Goal: Information Seeking & Learning: Find specific fact

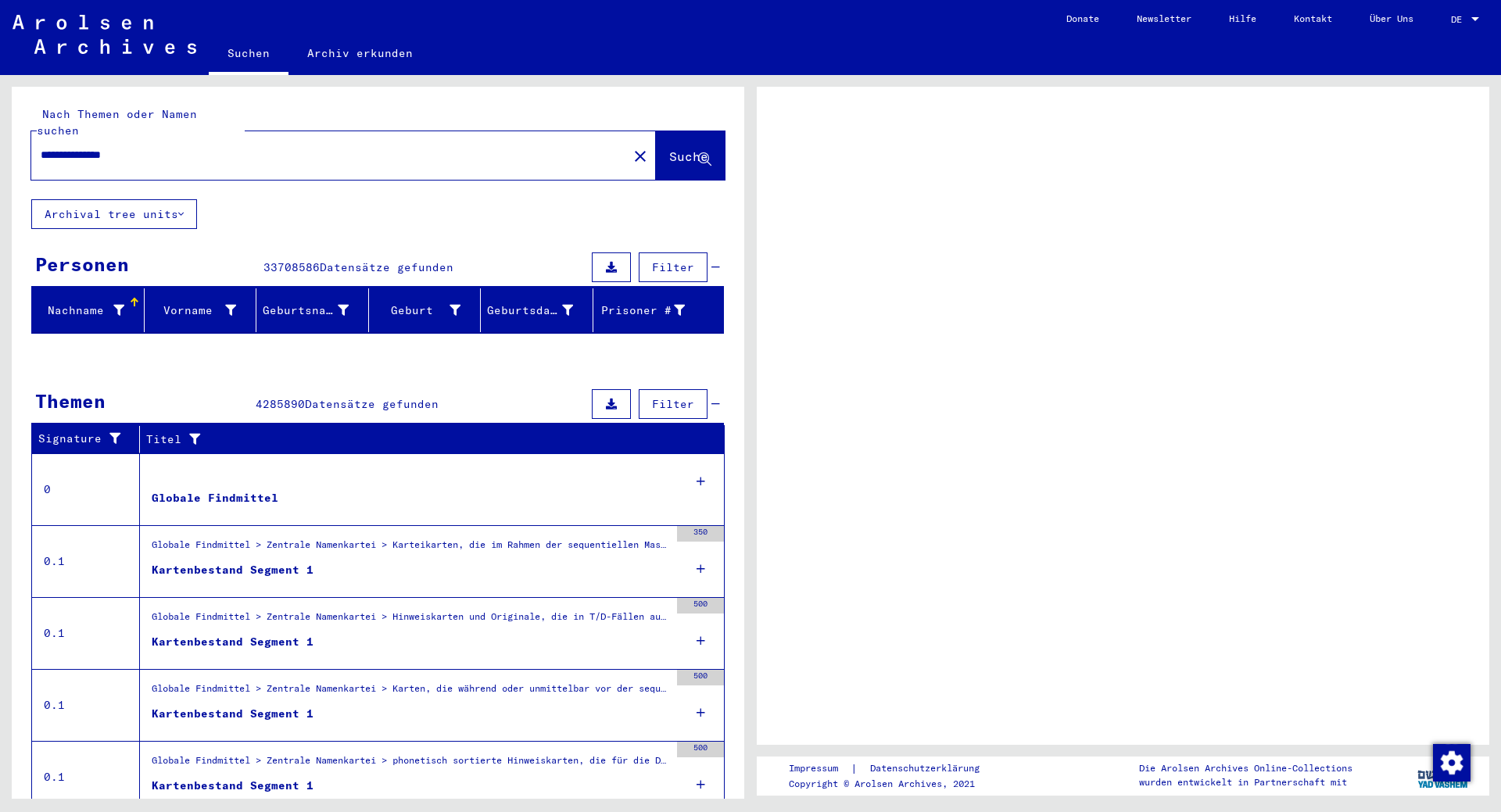
click at [1476, 18] on div at bounding box center [1474, 19] width 8 height 4
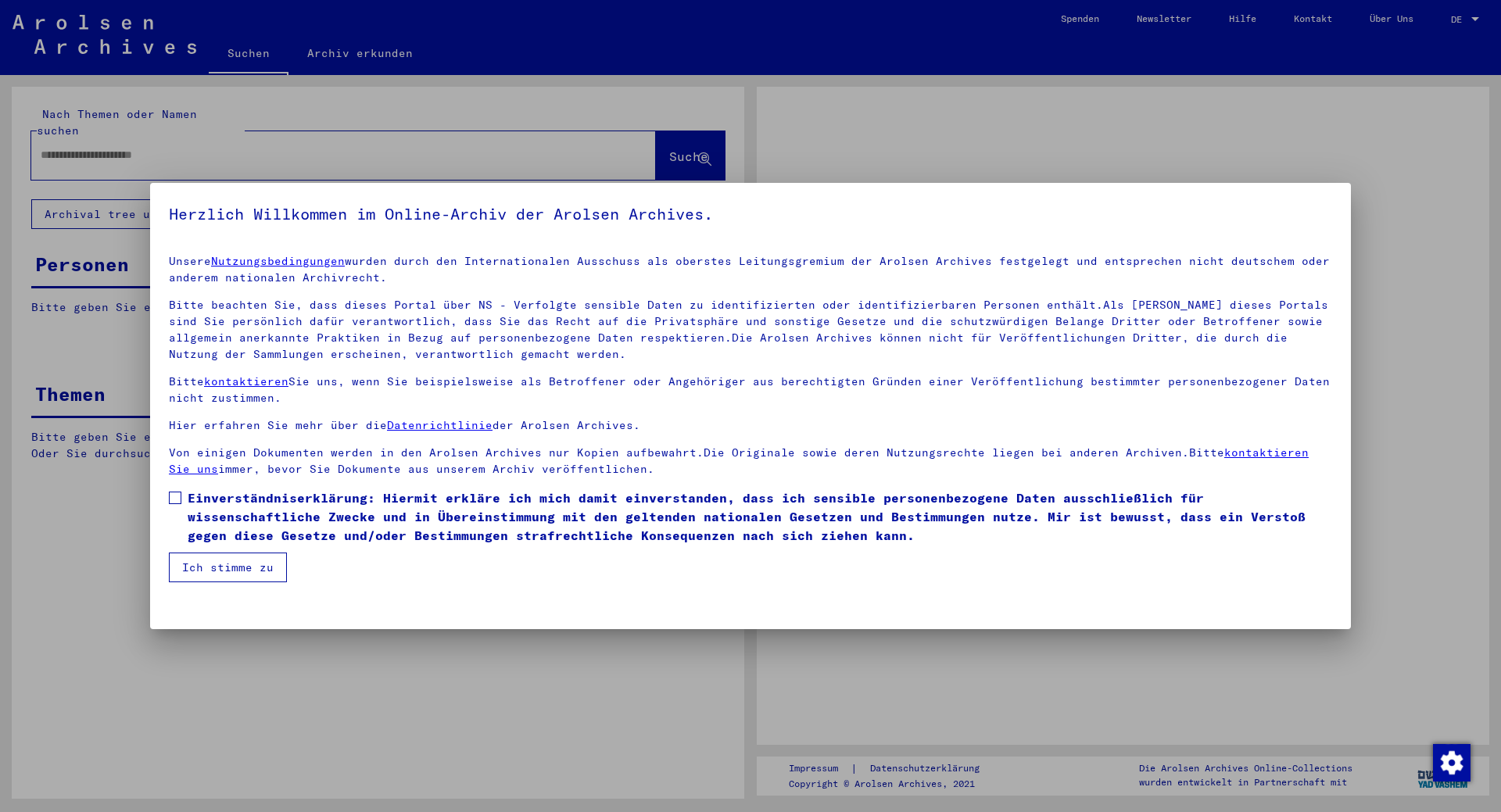
type input "**********"
click at [1476, 18] on div at bounding box center [750, 406] width 1501 height 812
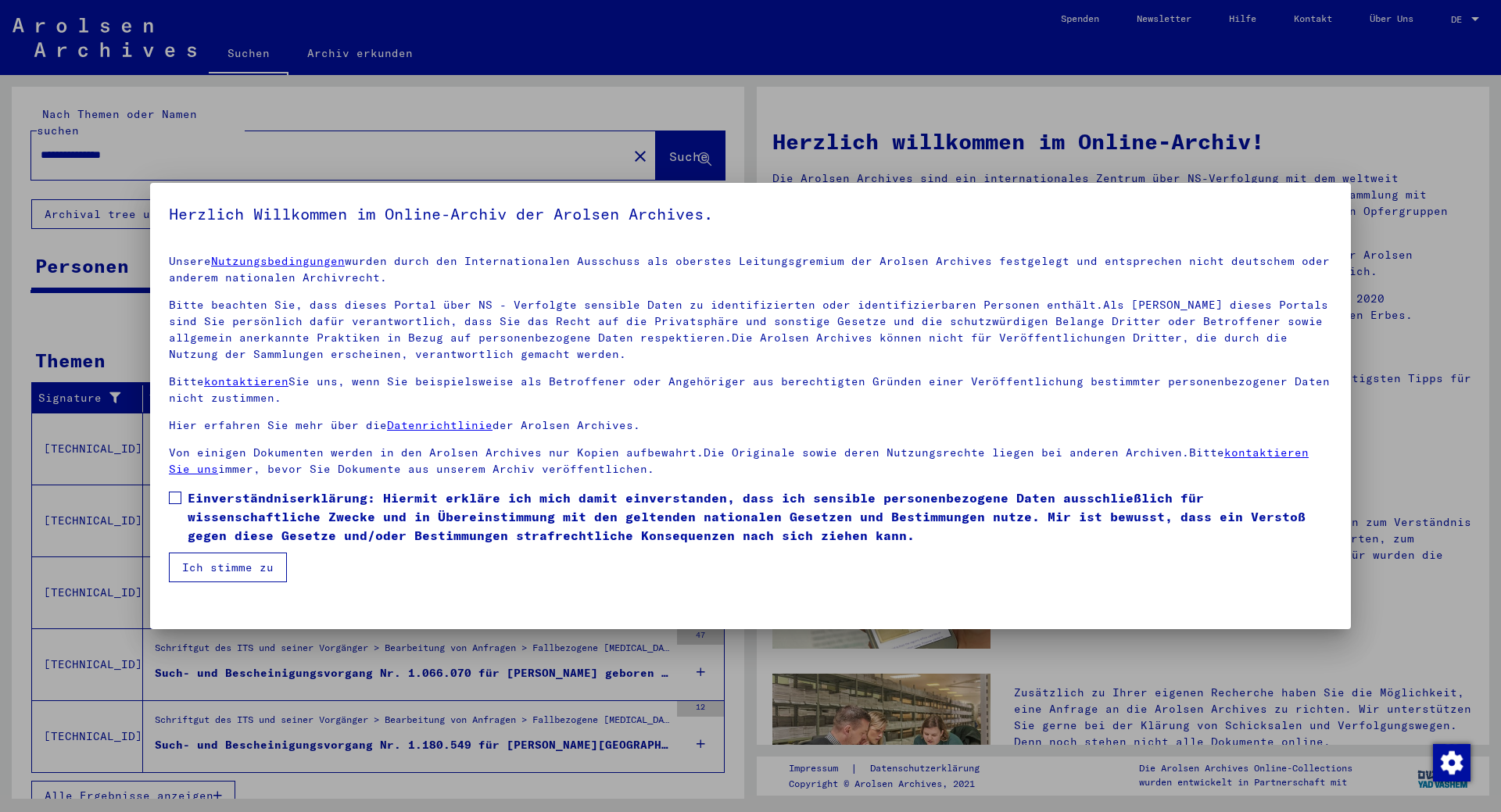
click at [184, 497] on label "Einverständniserklärung: Hiermit erkläre ich mich damit einverstanden, dass ich…" at bounding box center [750, 516] width 1163 height 56
click at [209, 549] on mat-checkbox "Einverständniserklärung: Hiermit erkläre ich mich damit einverstanden, dass ich…" at bounding box center [750, 520] width 1163 height 64
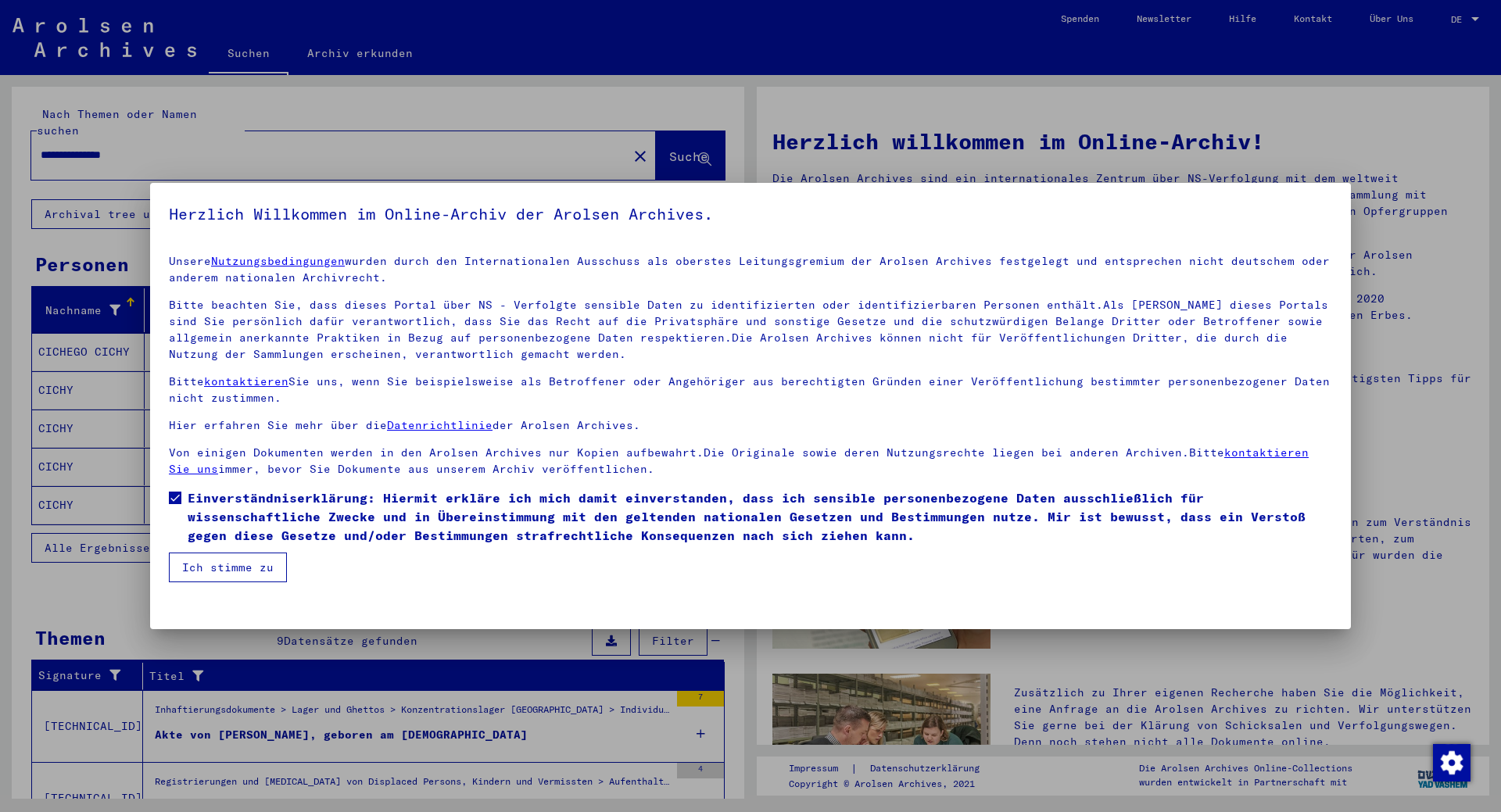
click at [231, 567] on button "Ich stimme zu" at bounding box center [228, 567] width 118 height 29
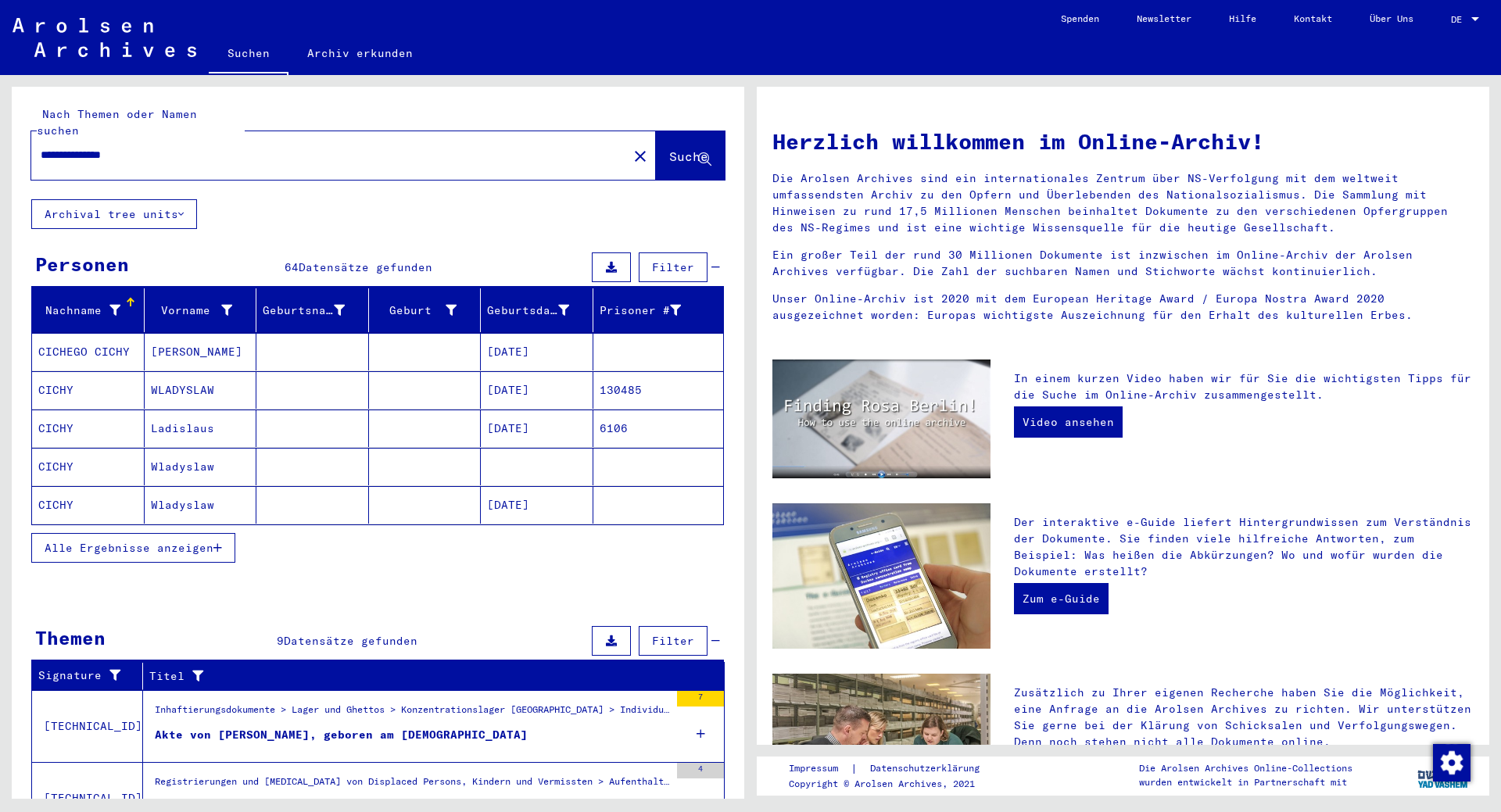
click at [1449, 18] on link "DE DE" at bounding box center [1467, 18] width 69 height 38
click at [1465, 23] on span "DE" at bounding box center [1459, 19] width 18 height 11
click at [1451, 32] on span "English" at bounding box center [1436, 28] width 39 height 12
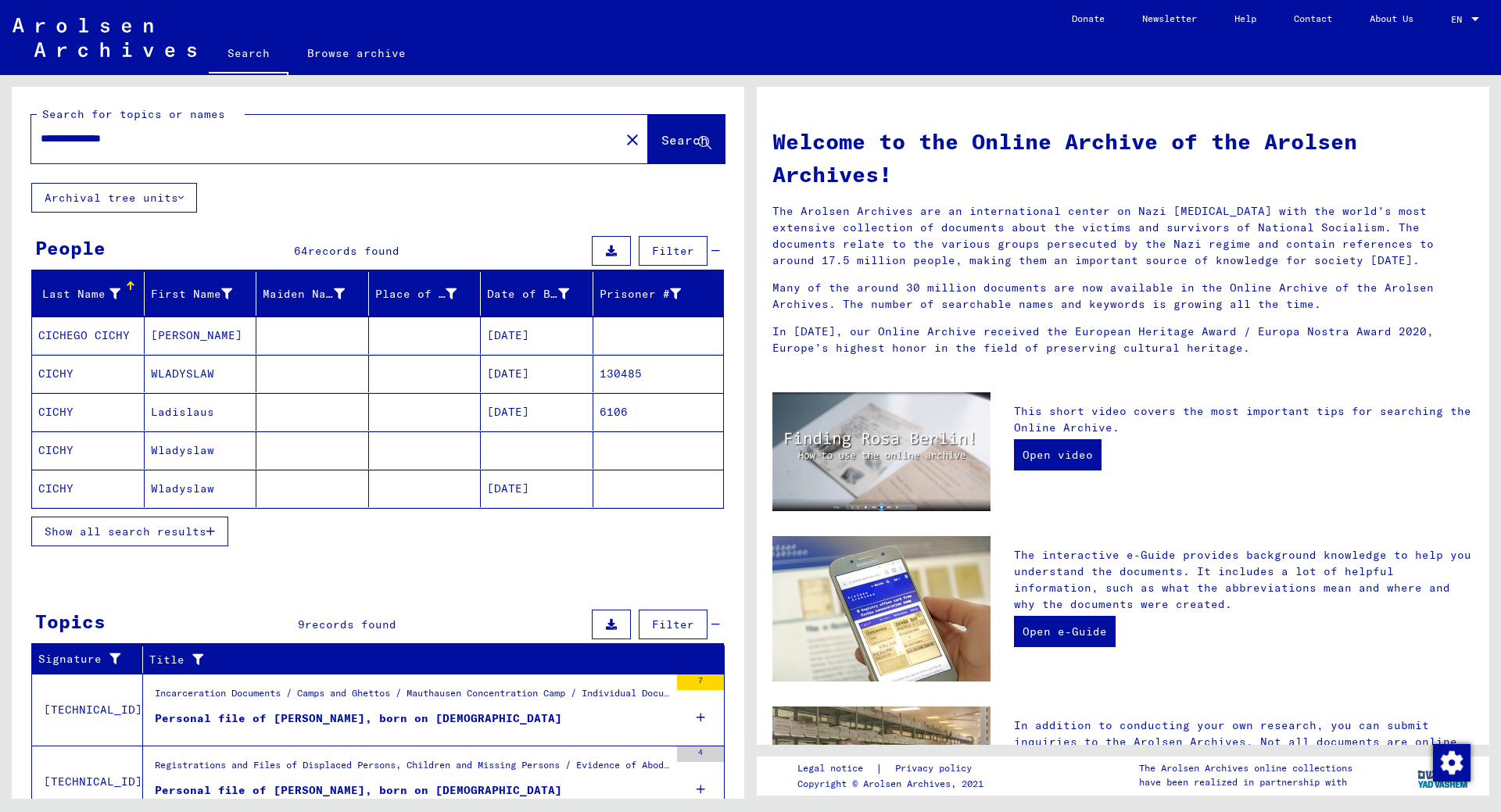
click at [222, 537] on button "Show all search results" at bounding box center [129, 531] width 197 height 29
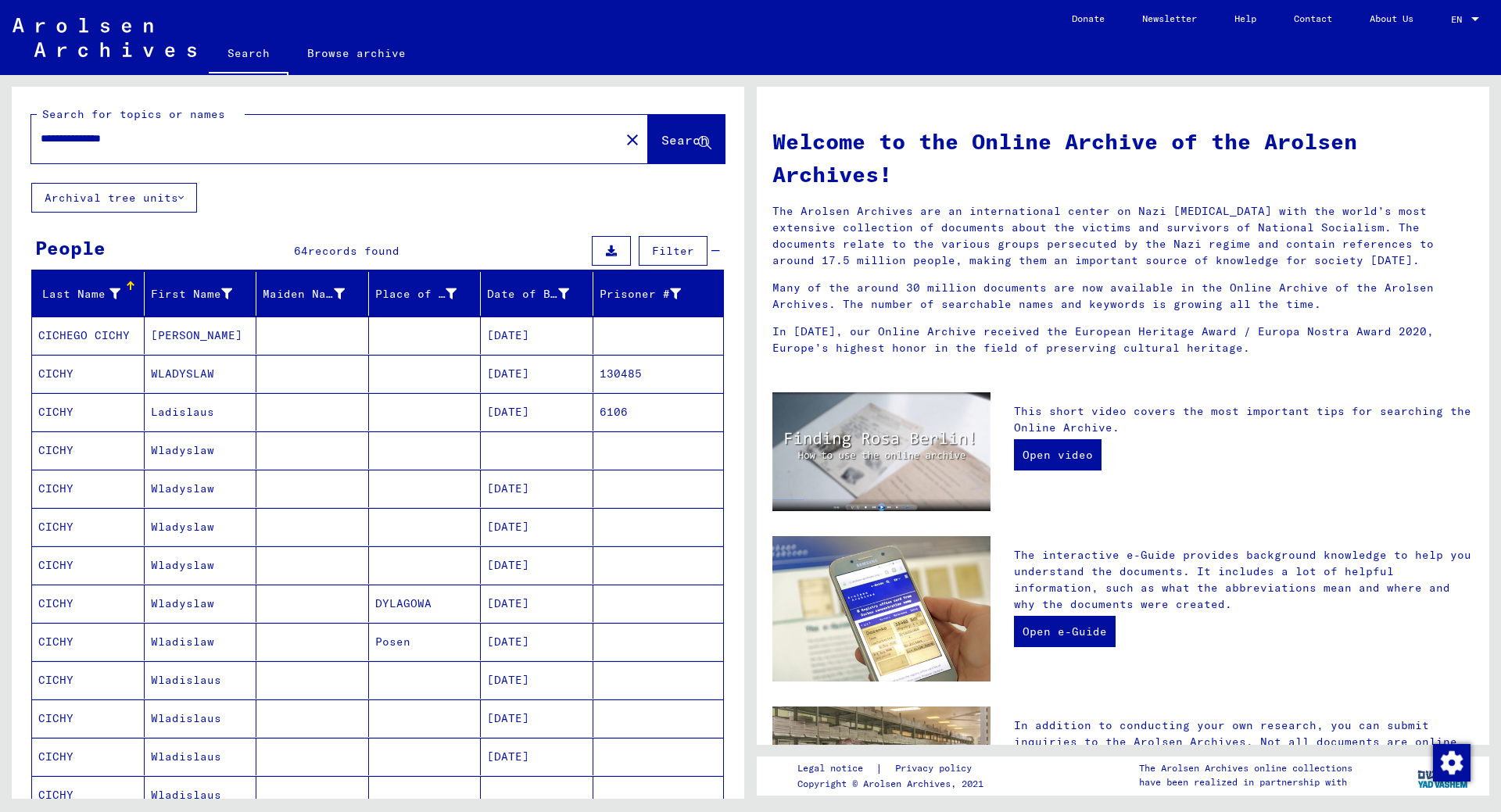
click at [345, 492] on mat-cell at bounding box center [312, 488] width 112 height 38
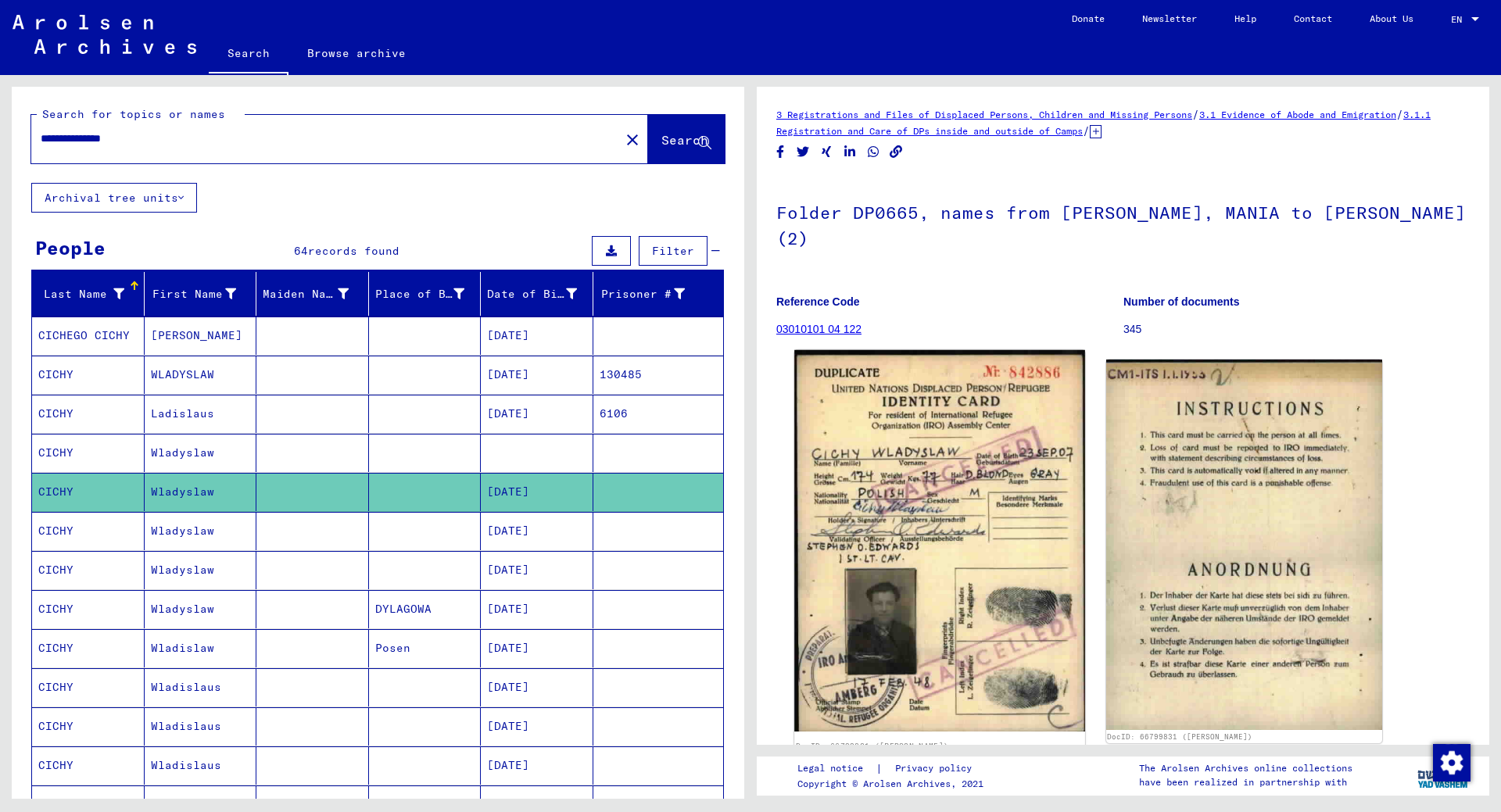
click at [902, 503] on img at bounding box center [939, 540] width 290 height 381
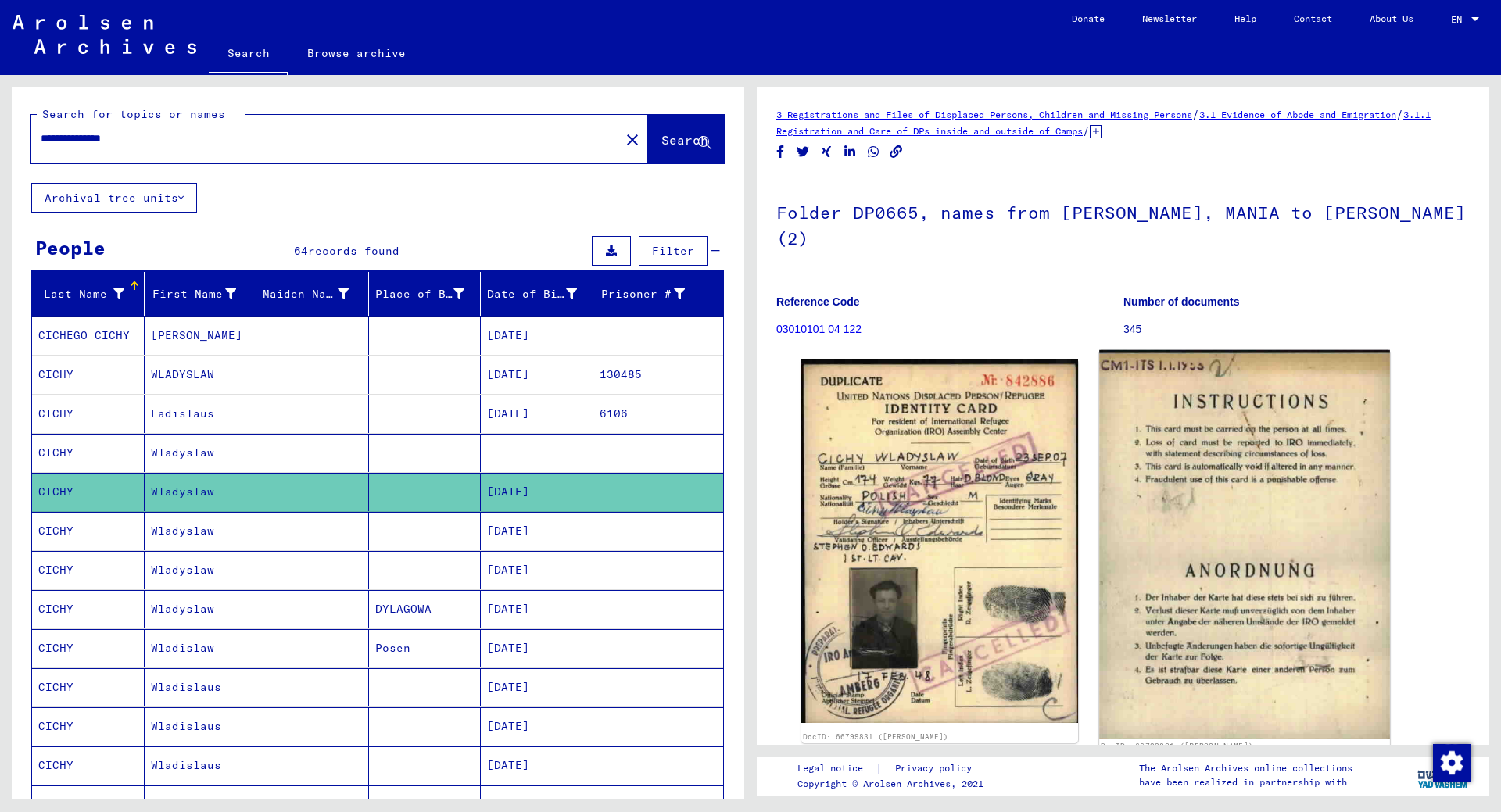
click at [1218, 538] on img at bounding box center [1244, 544] width 290 height 389
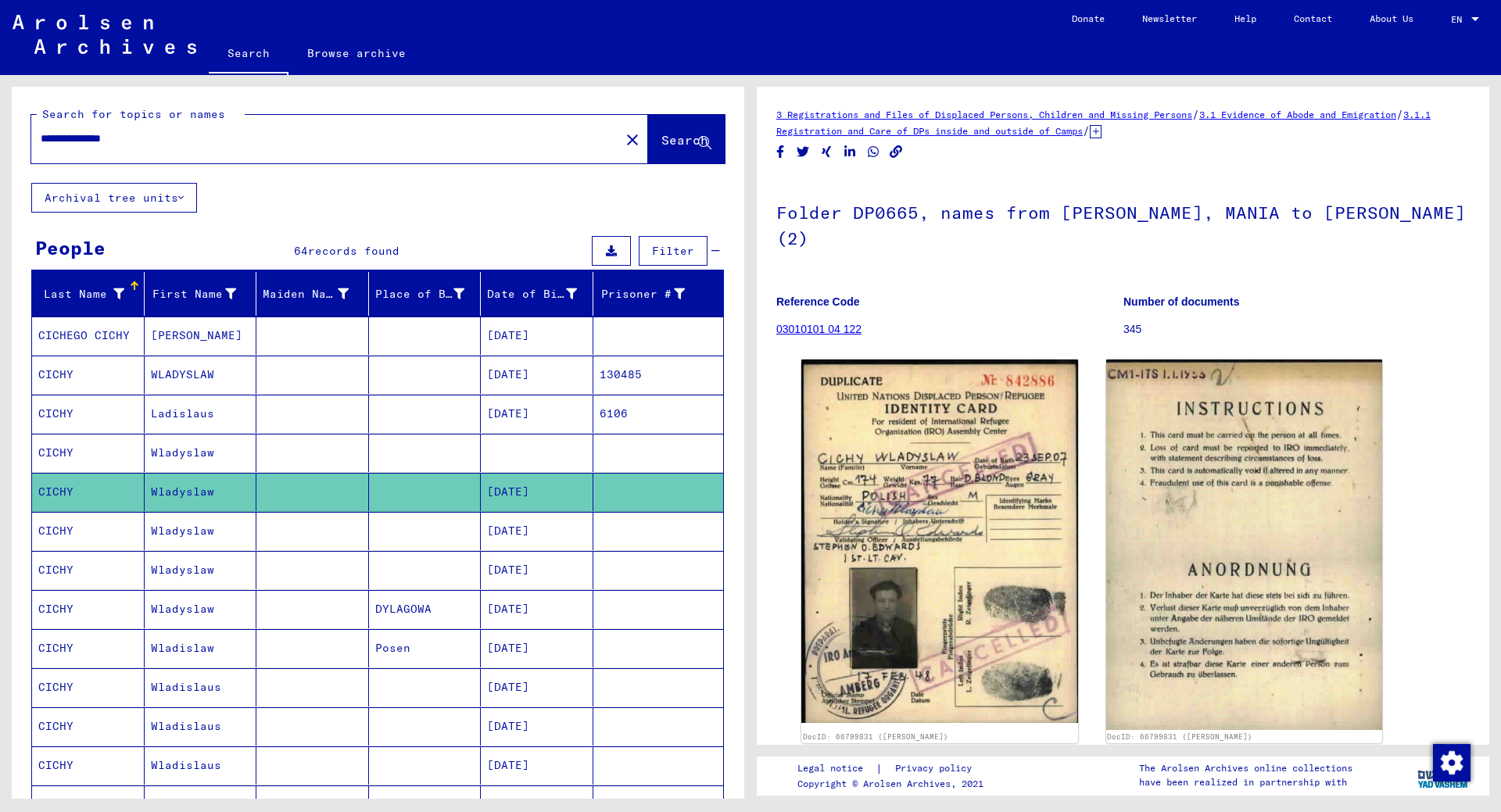
click at [522, 525] on mat-cell "[DATE]" at bounding box center [537, 531] width 112 height 39
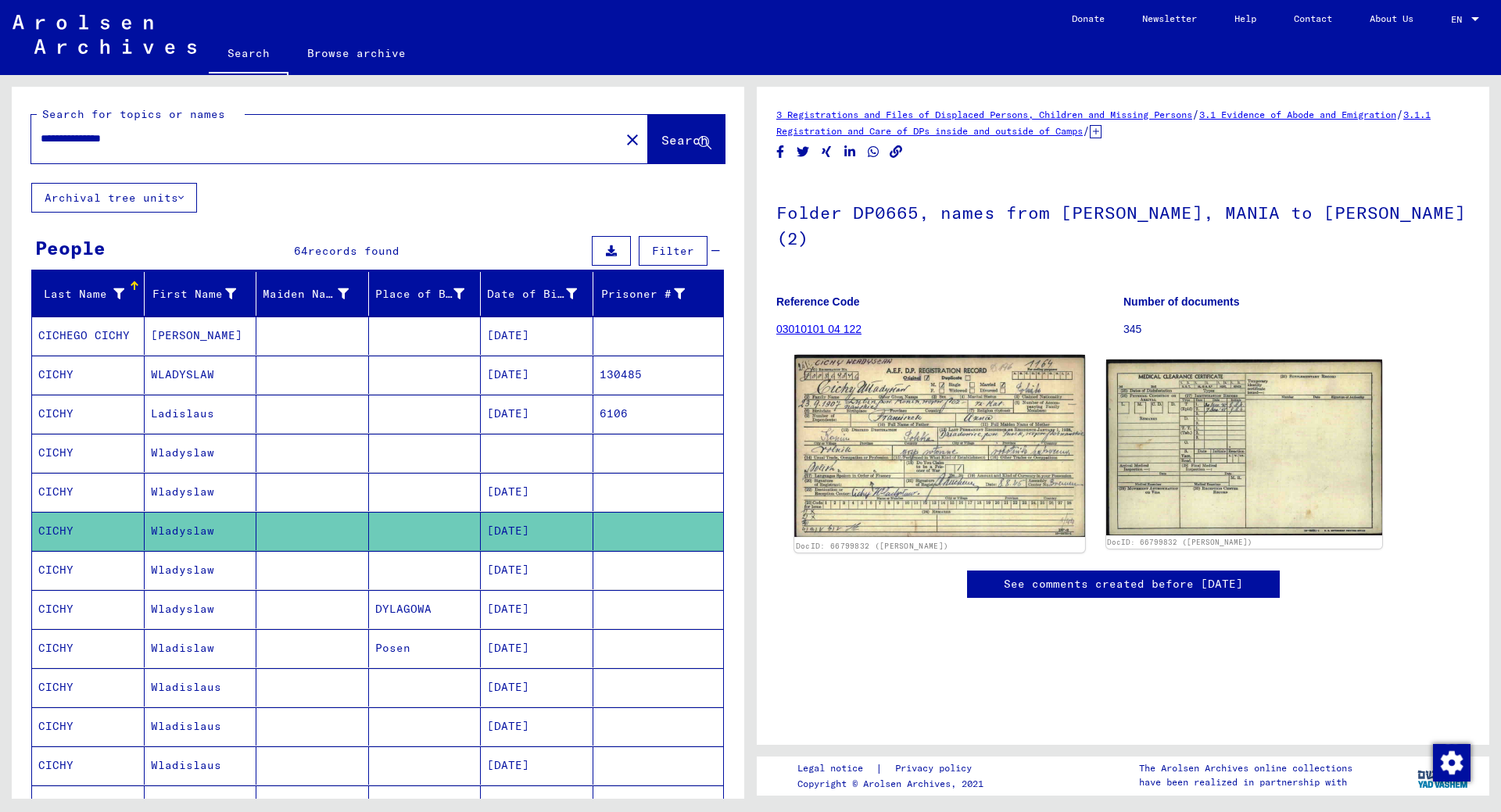
click at [971, 449] on img at bounding box center [939, 446] width 290 height 182
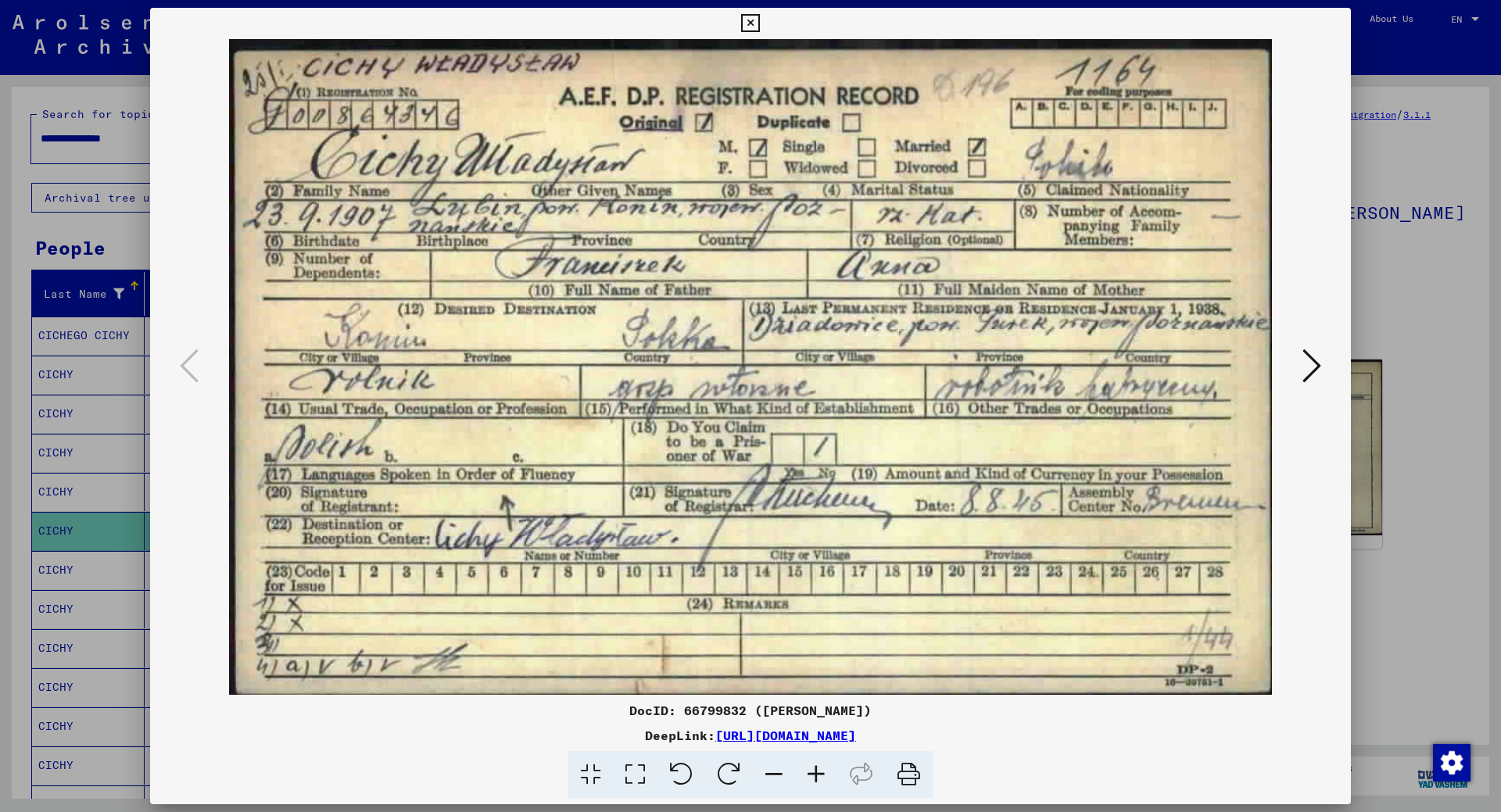
click at [1497, 337] on div at bounding box center [750, 406] width 1501 height 812
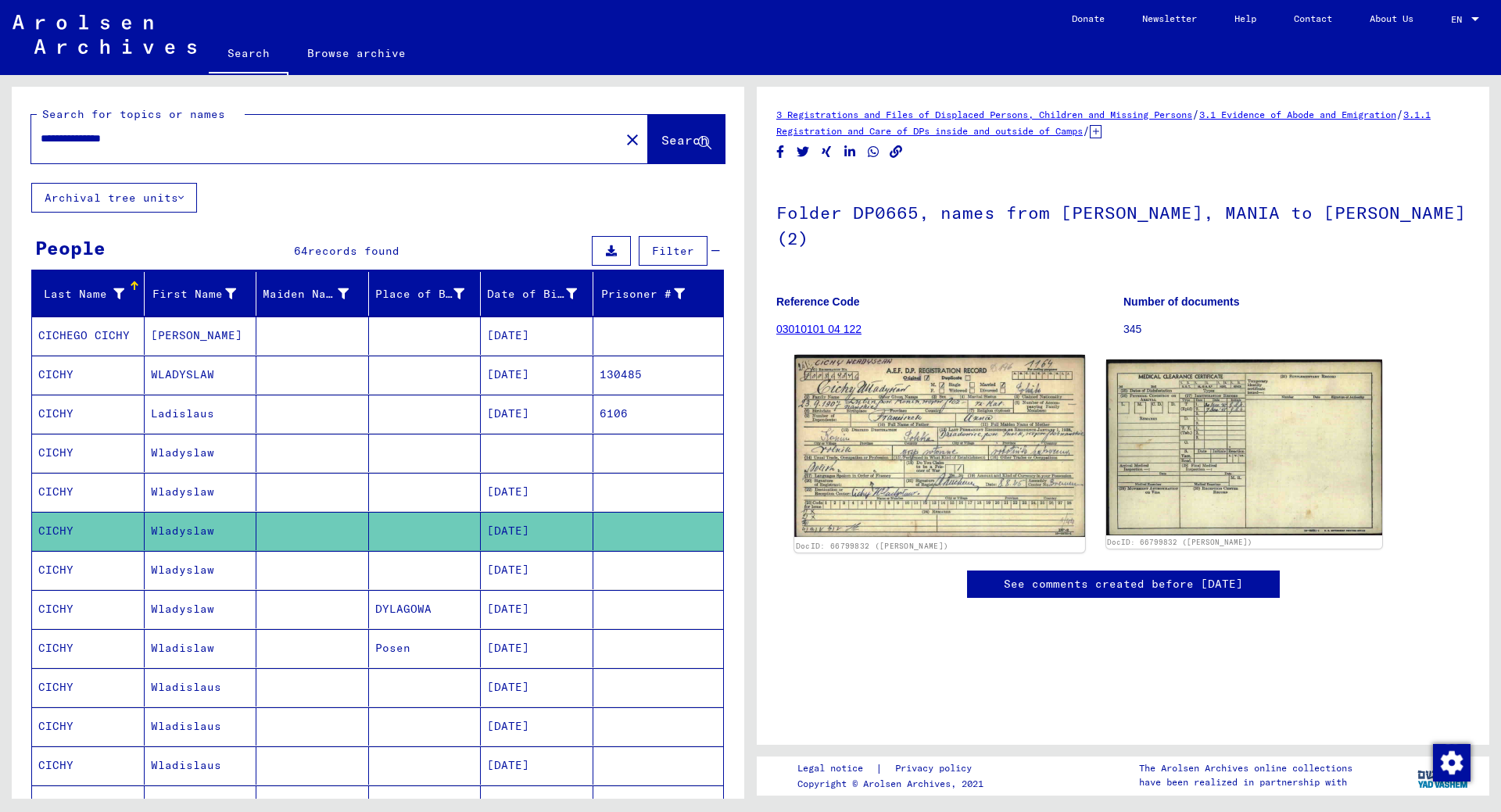
click at [860, 437] on img at bounding box center [939, 446] width 290 height 182
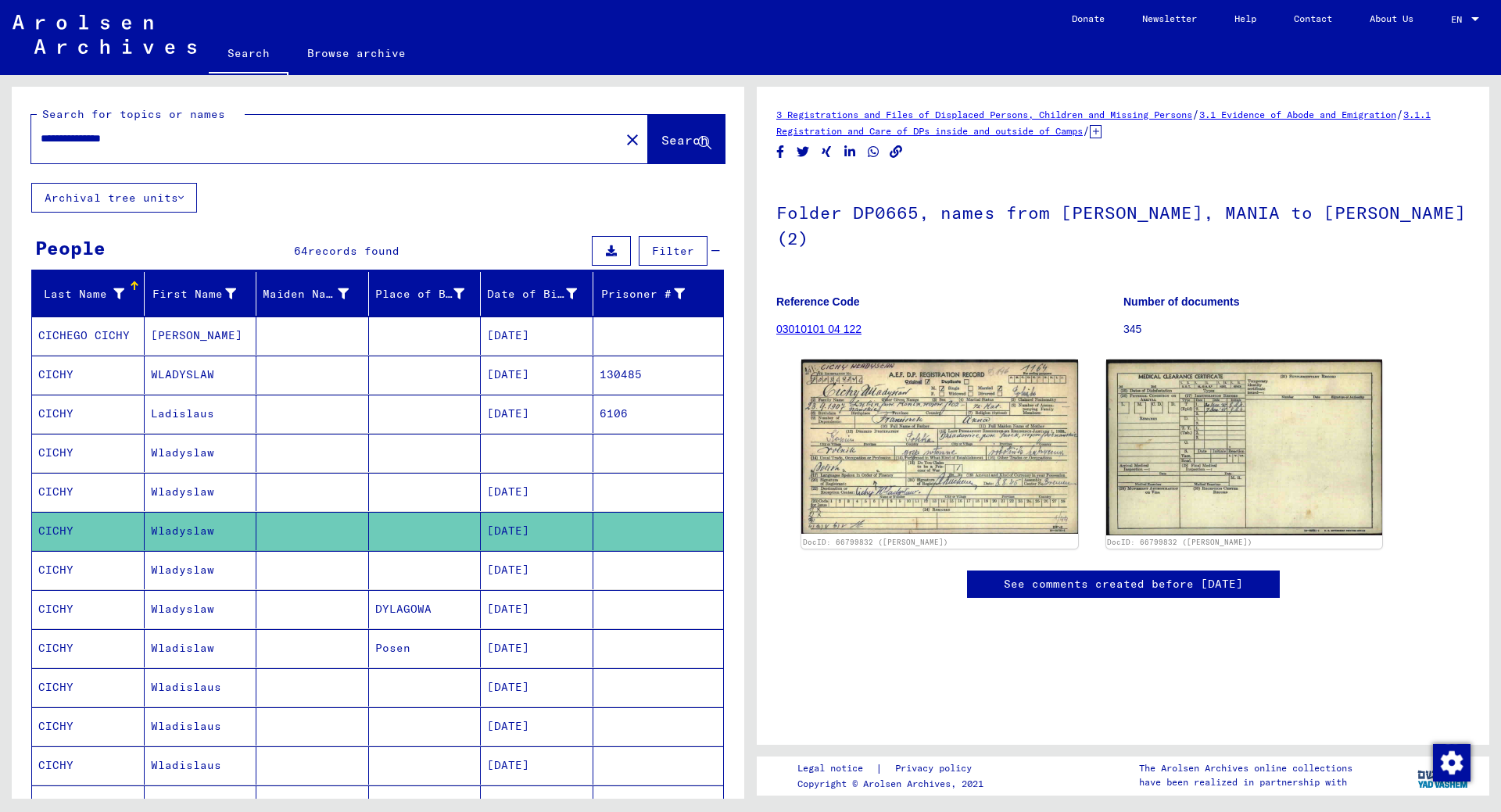
click at [447, 562] on mat-cell at bounding box center [425, 570] width 112 height 39
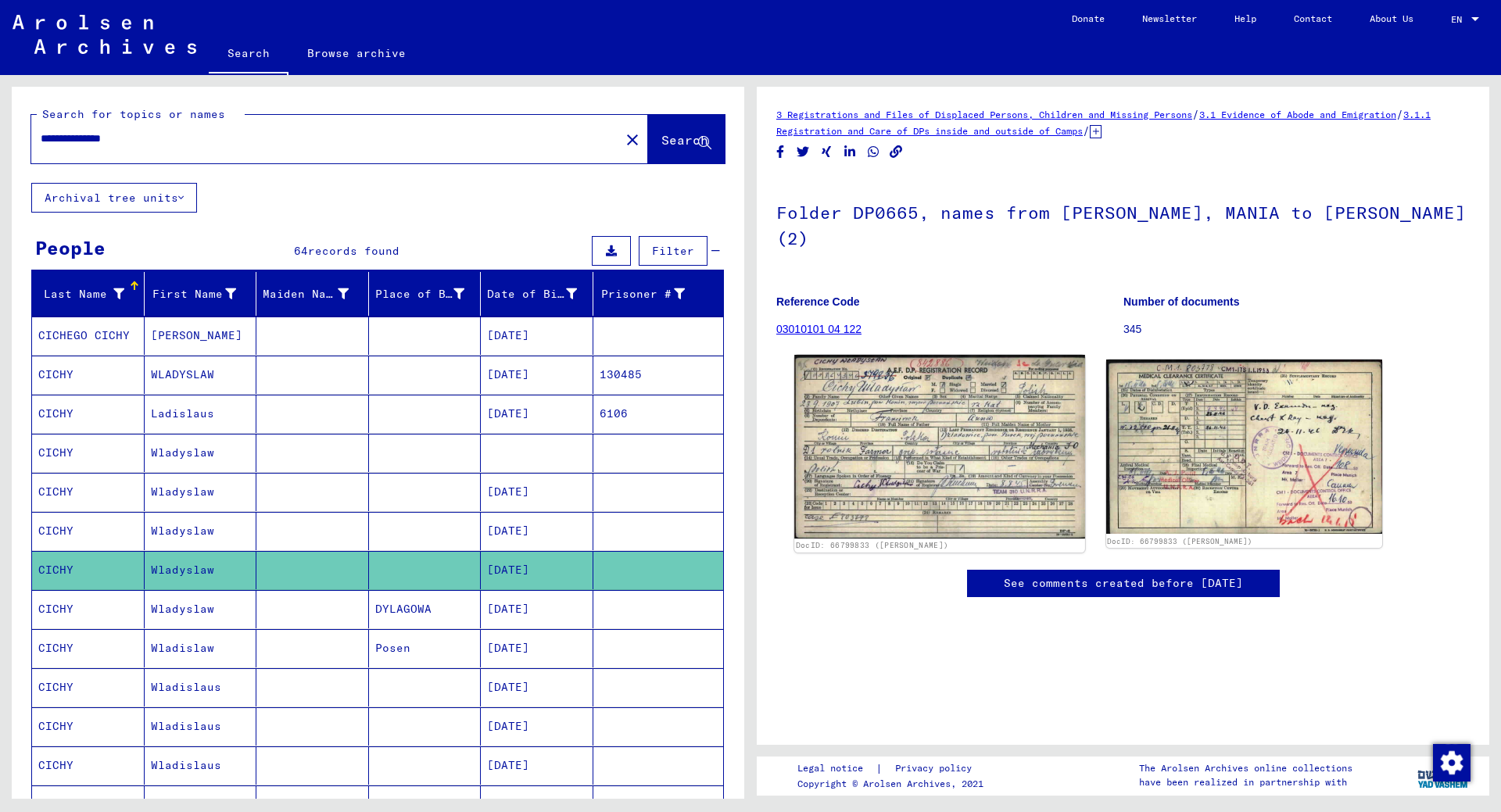
click at [954, 466] on img at bounding box center [939, 446] width 290 height 183
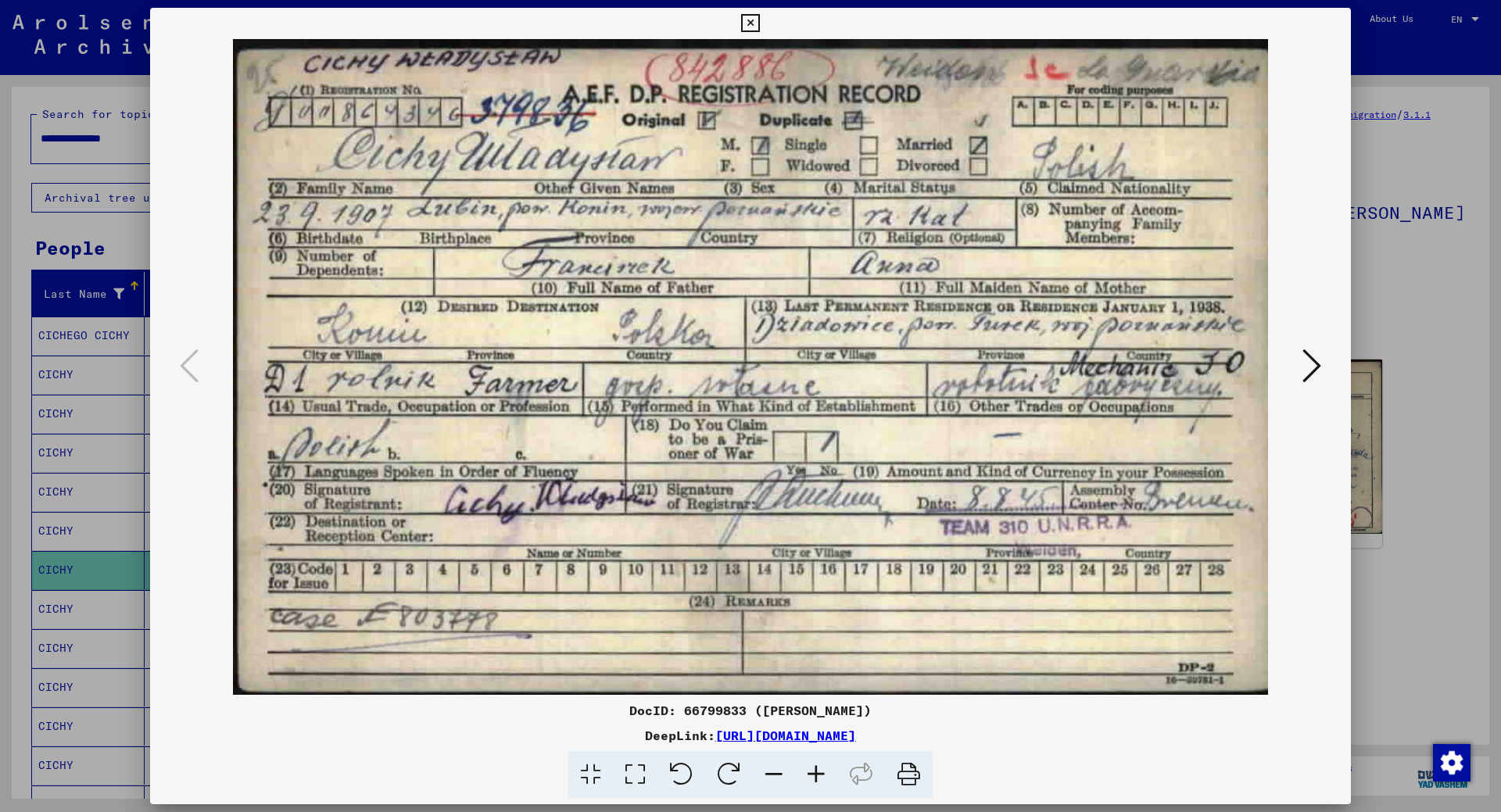
click at [1305, 366] on icon at bounding box center [1312, 365] width 18 height 38
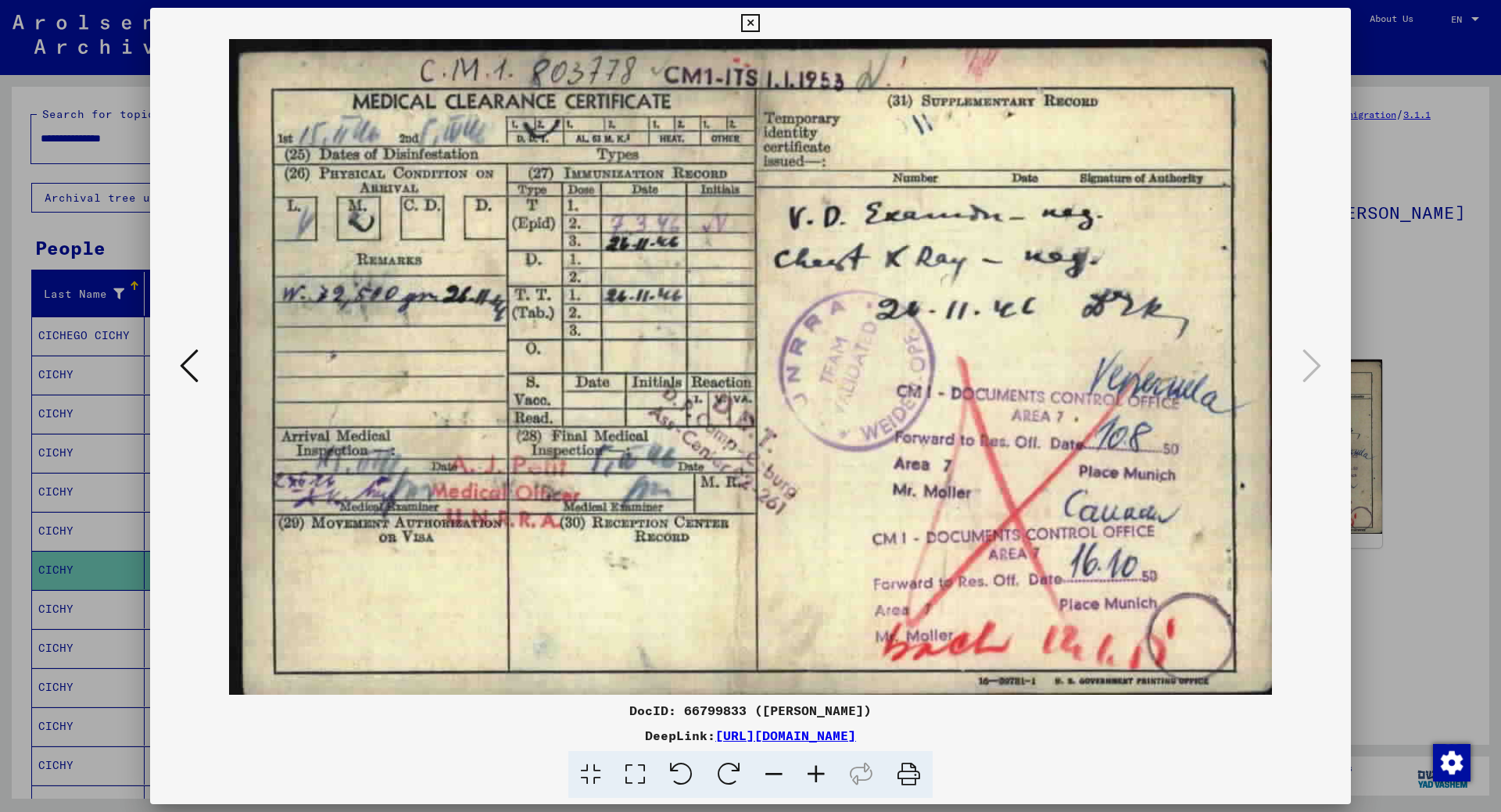
click at [1417, 403] on div at bounding box center [750, 406] width 1501 height 812
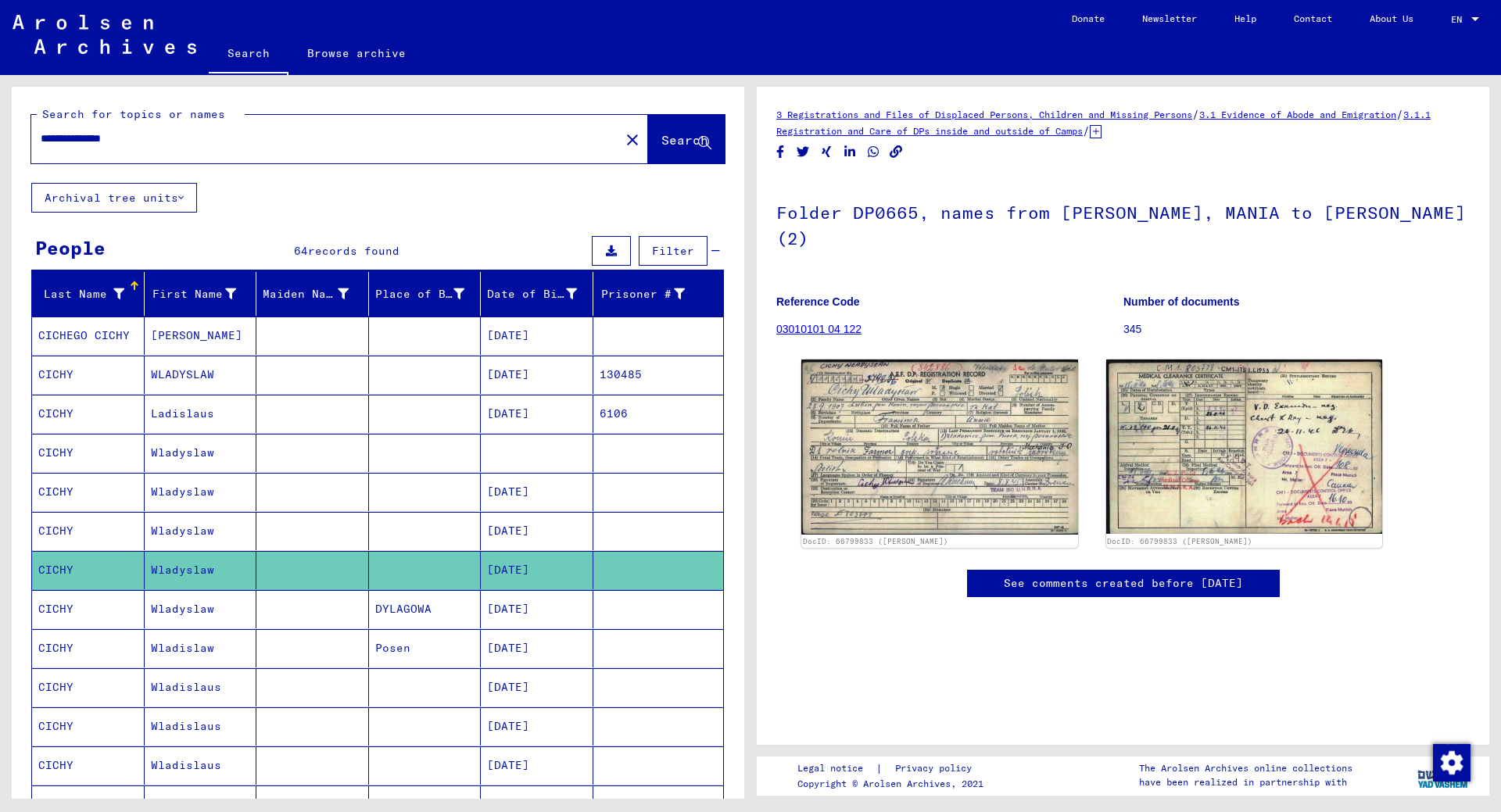
click at [304, 649] on mat-cell at bounding box center [312, 648] width 112 height 39
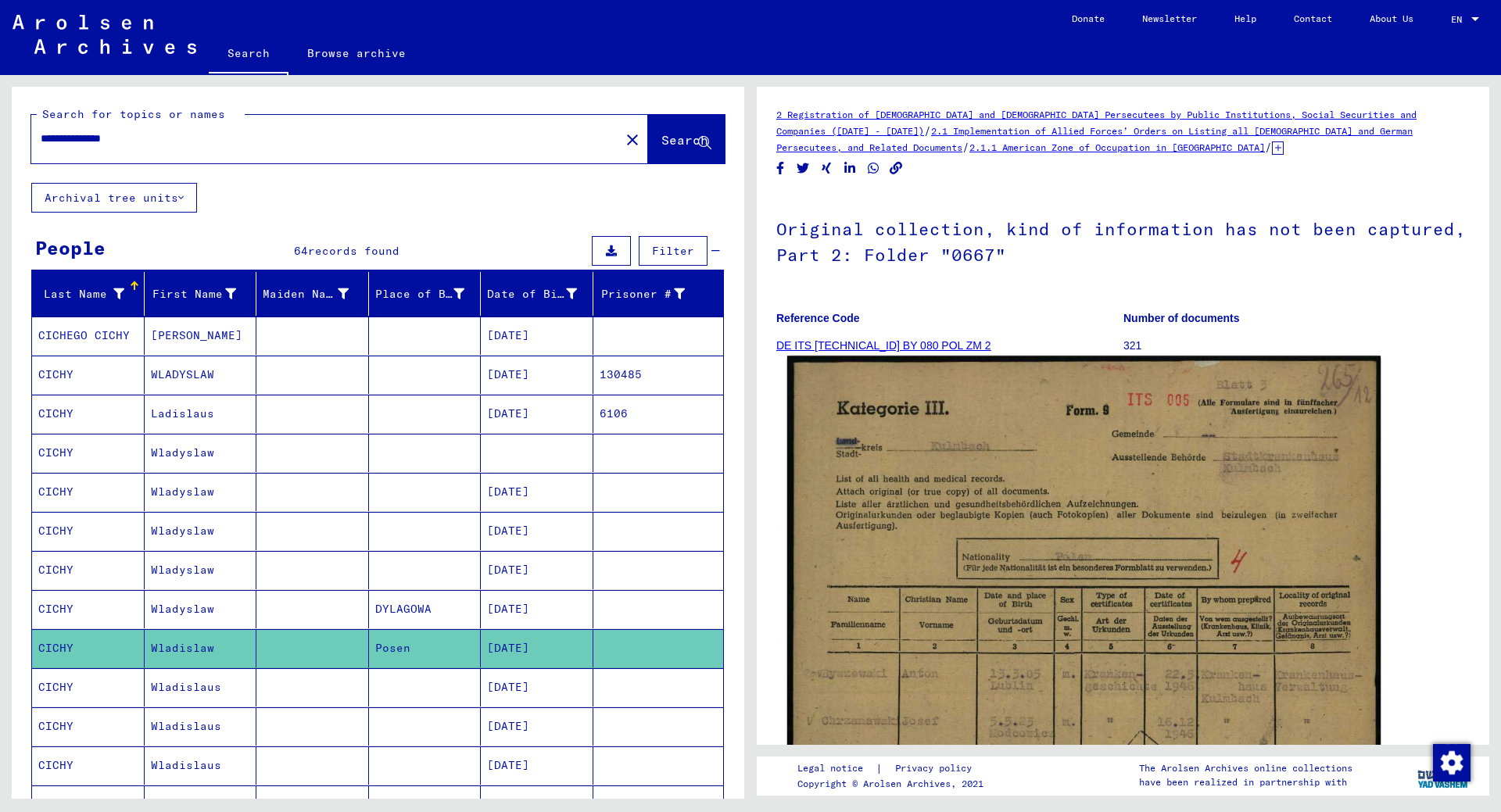
click at [1005, 568] on img at bounding box center [1084, 771] width 593 height 831
click at [1084, 607] on img at bounding box center [1084, 771] width 593 height 831
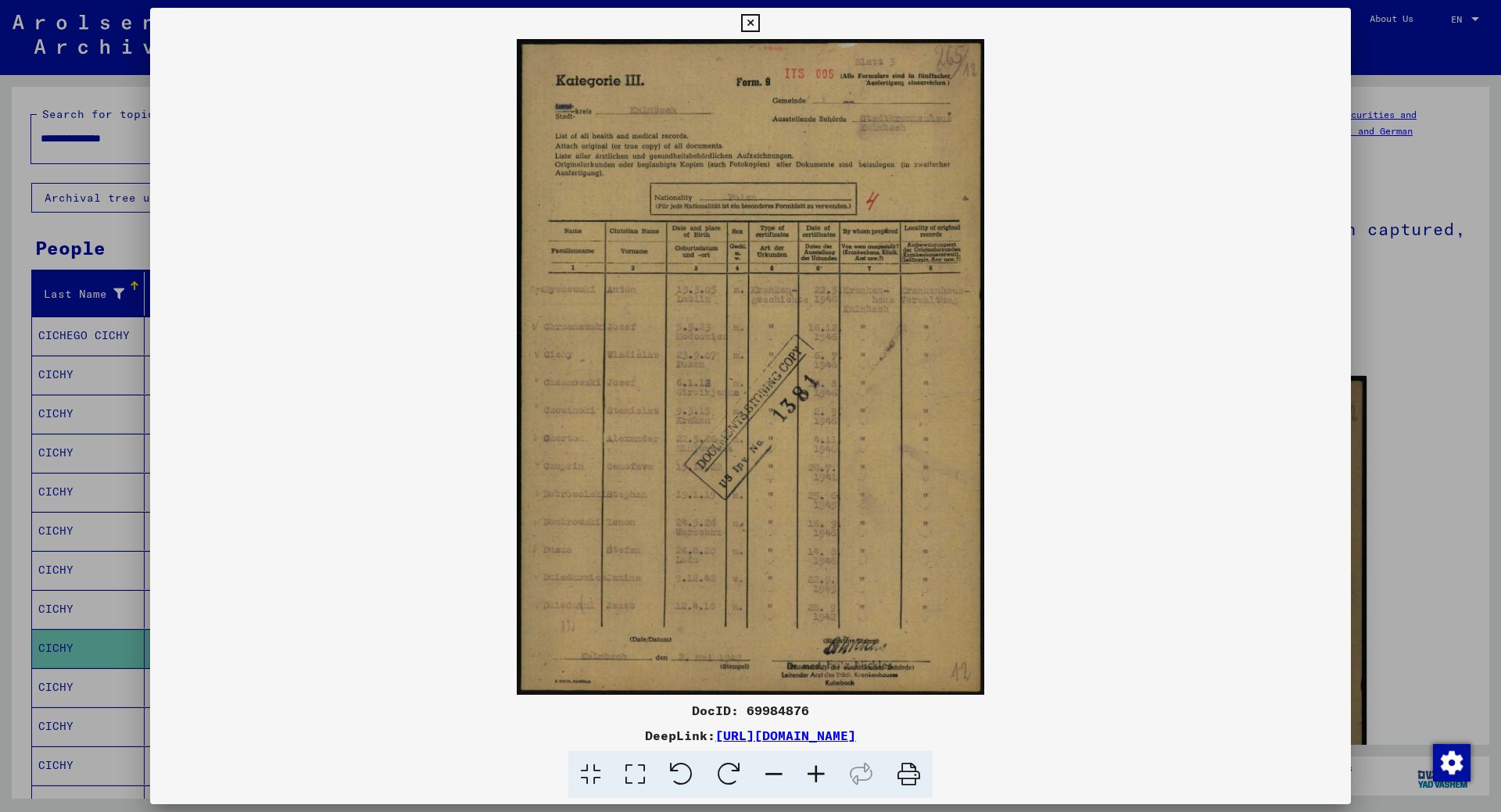
click at [823, 770] on icon at bounding box center [816, 774] width 42 height 48
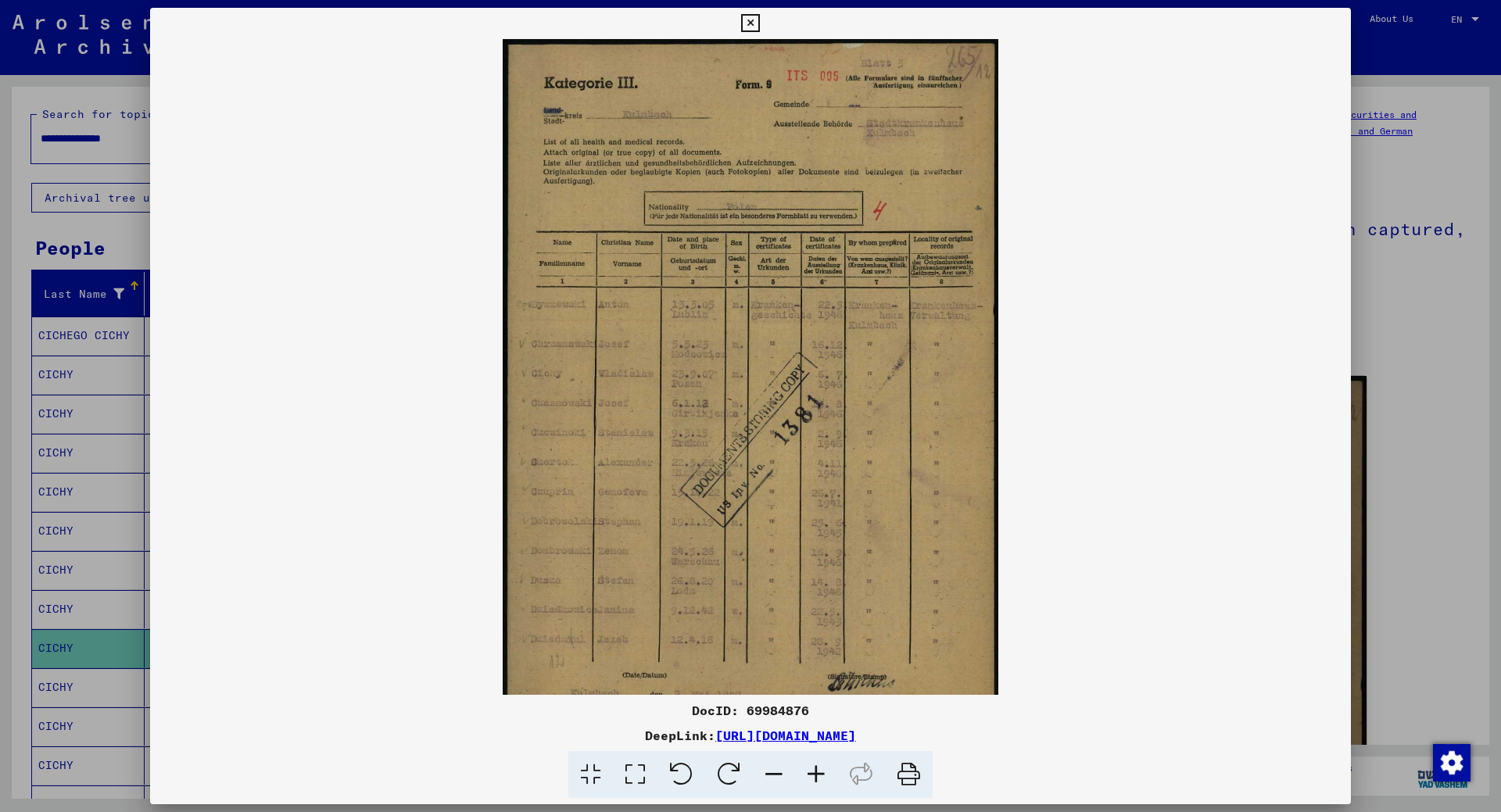
click at [823, 770] on icon at bounding box center [816, 774] width 42 height 48
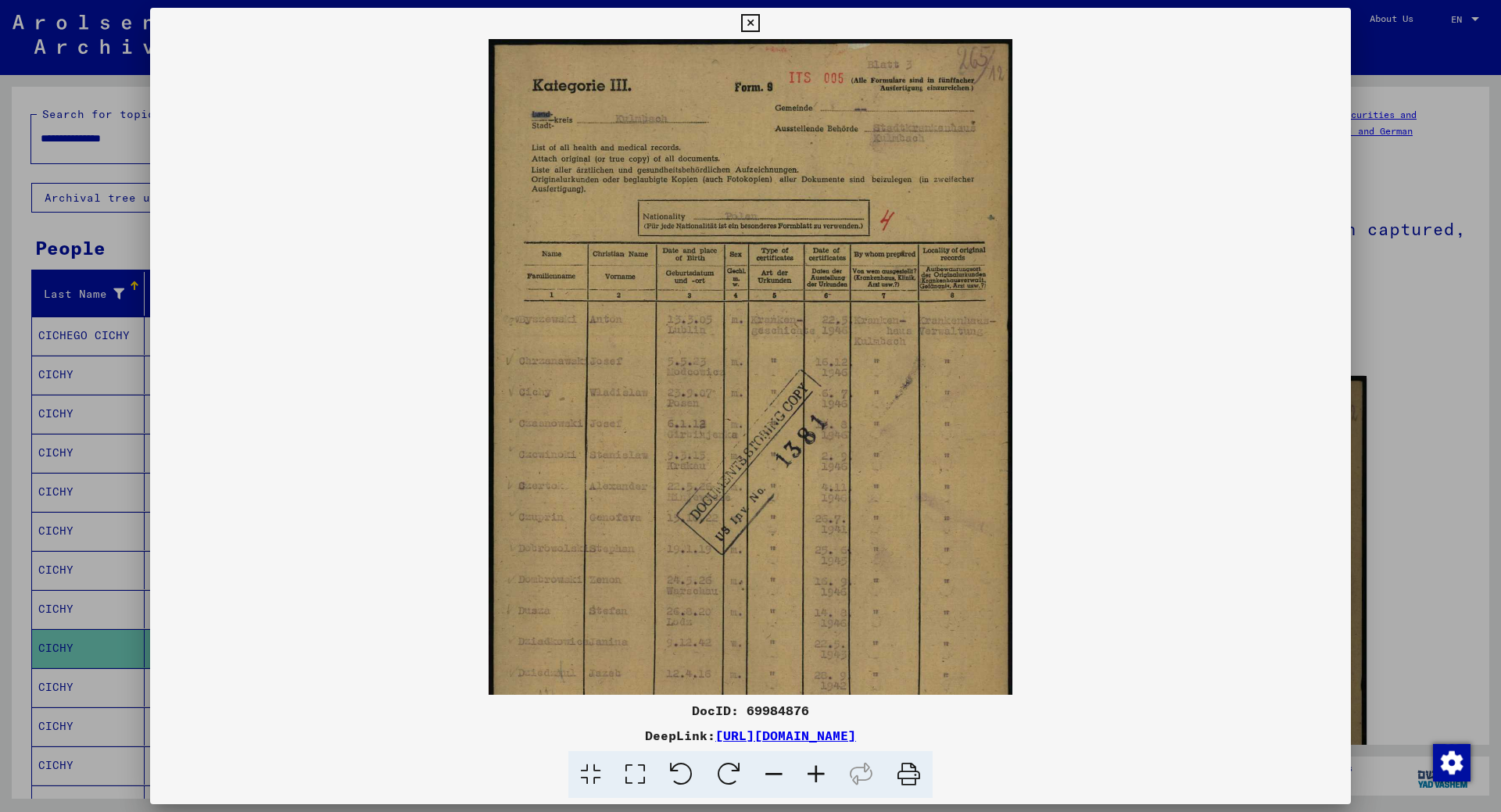
click at [823, 770] on icon at bounding box center [816, 774] width 42 height 48
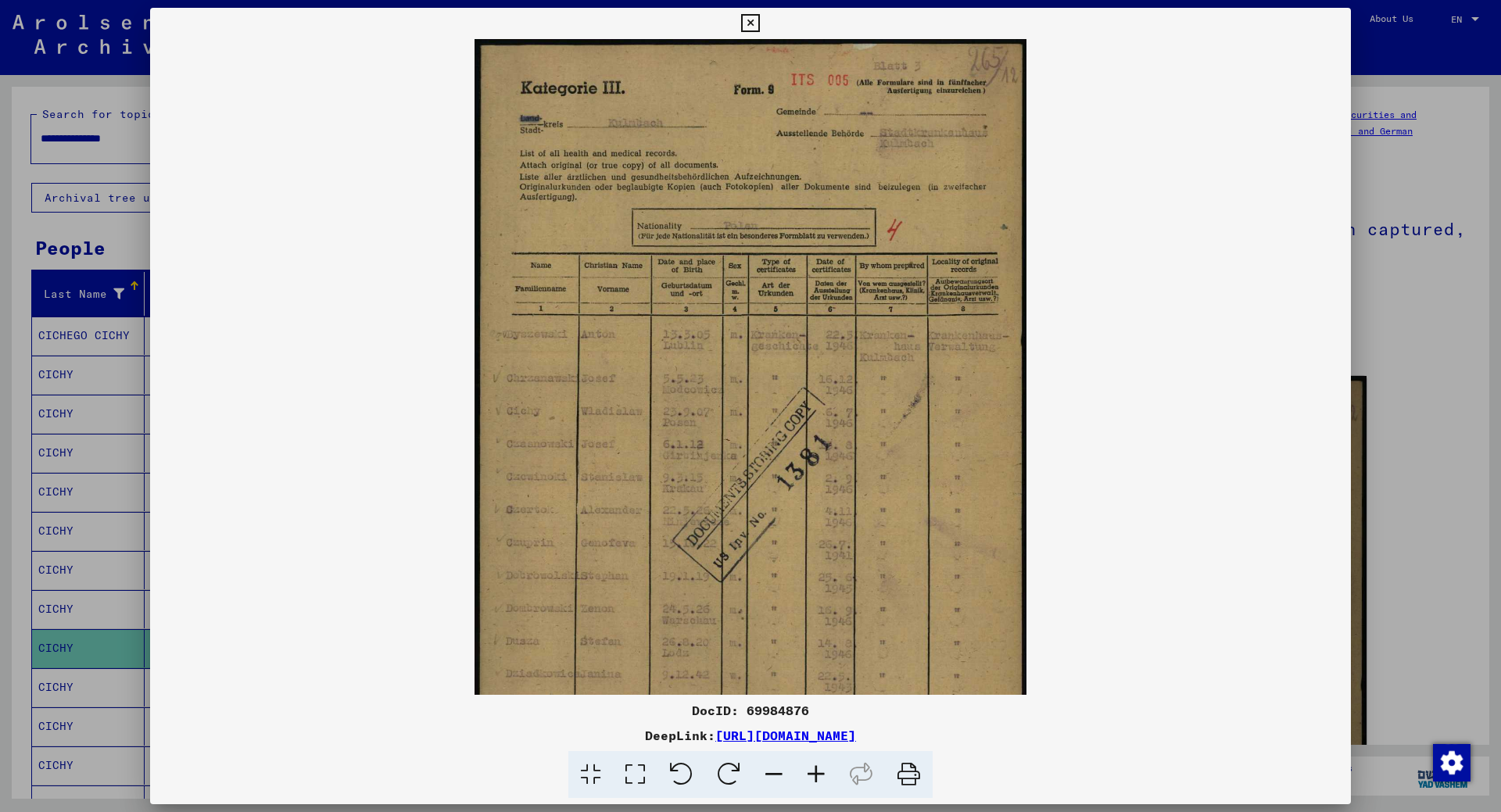
click at [823, 770] on icon at bounding box center [816, 774] width 42 height 48
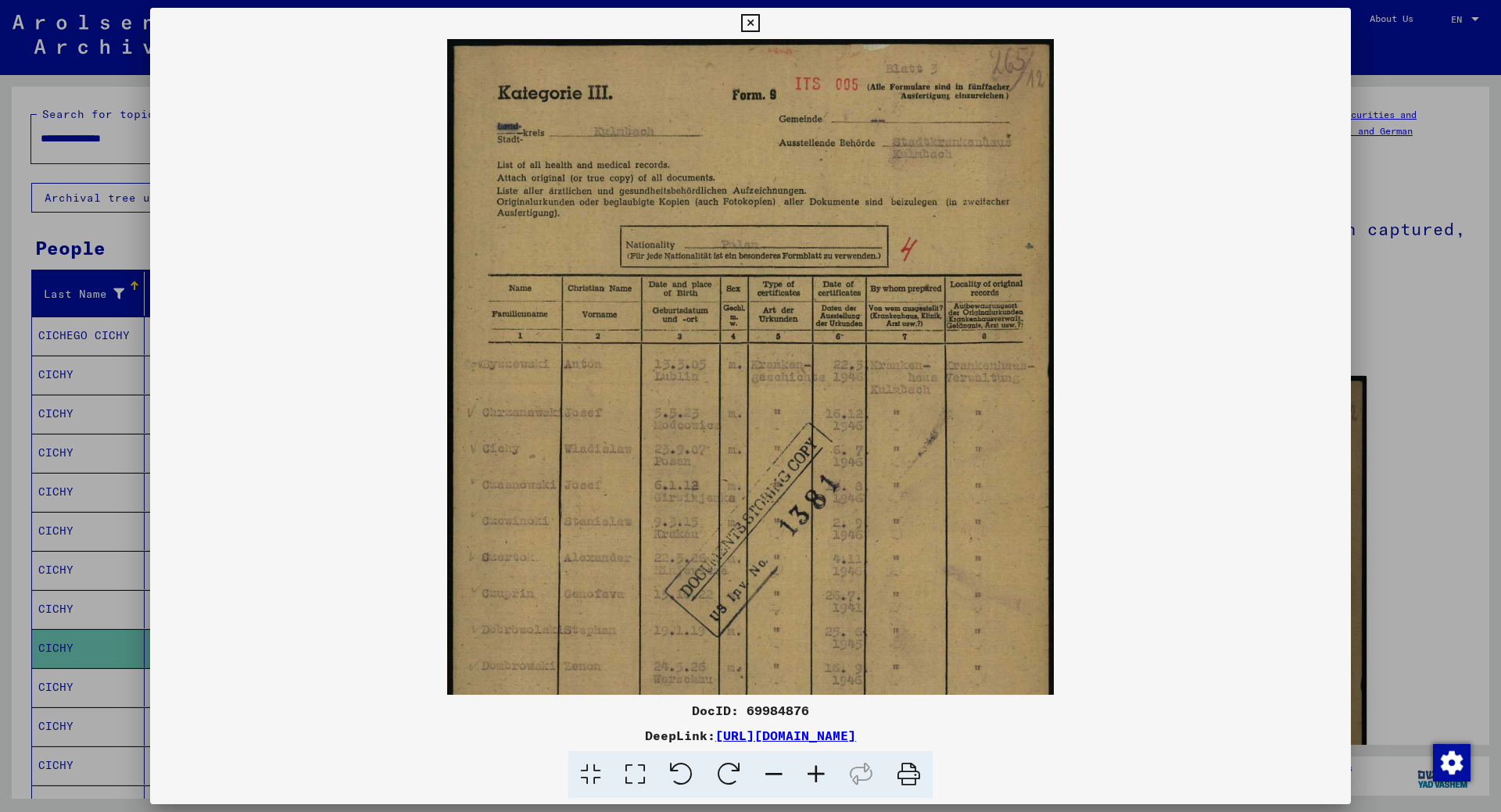
click at [823, 770] on icon at bounding box center [816, 774] width 42 height 48
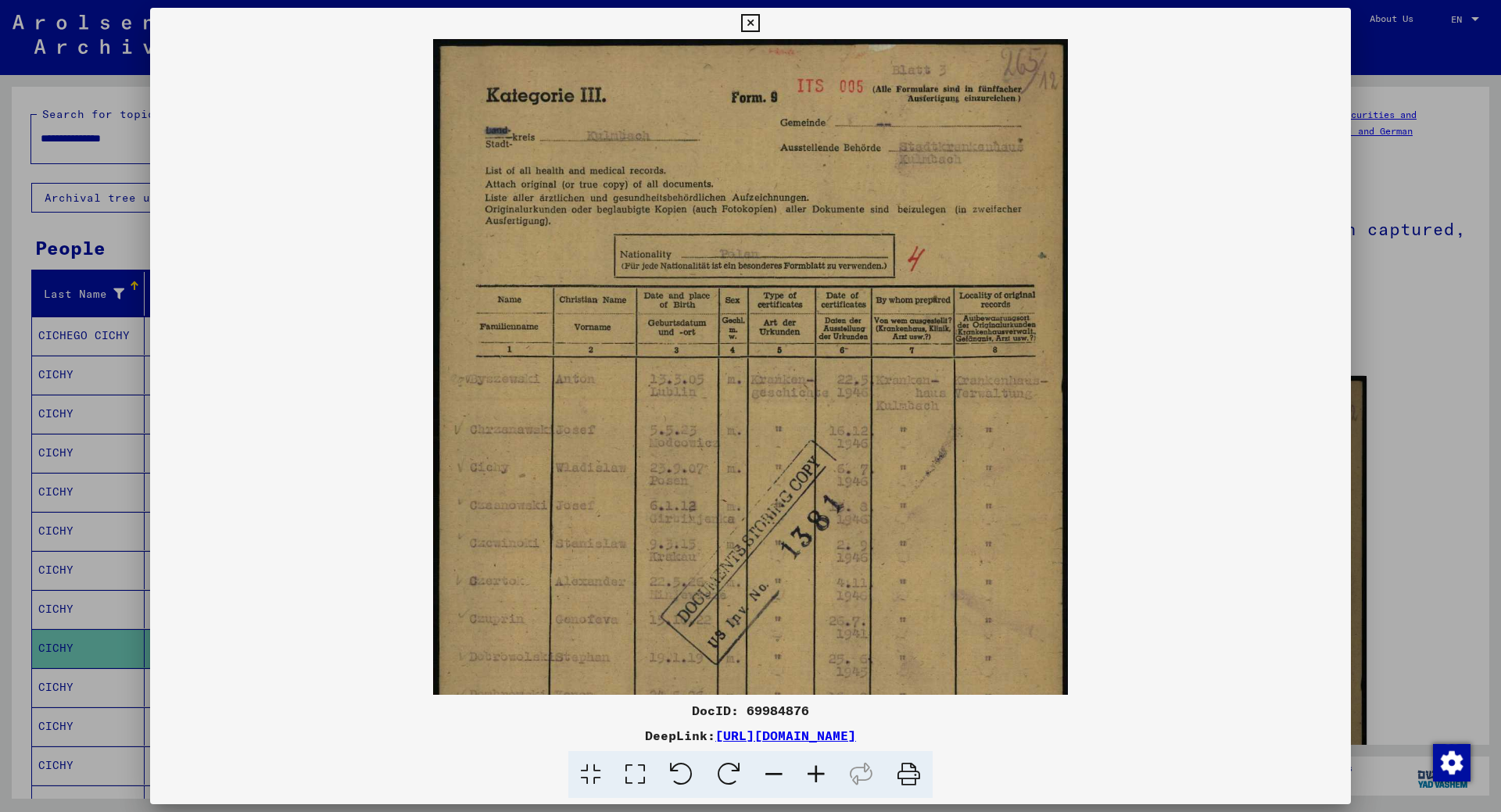
click at [823, 770] on icon at bounding box center [816, 774] width 42 height 48
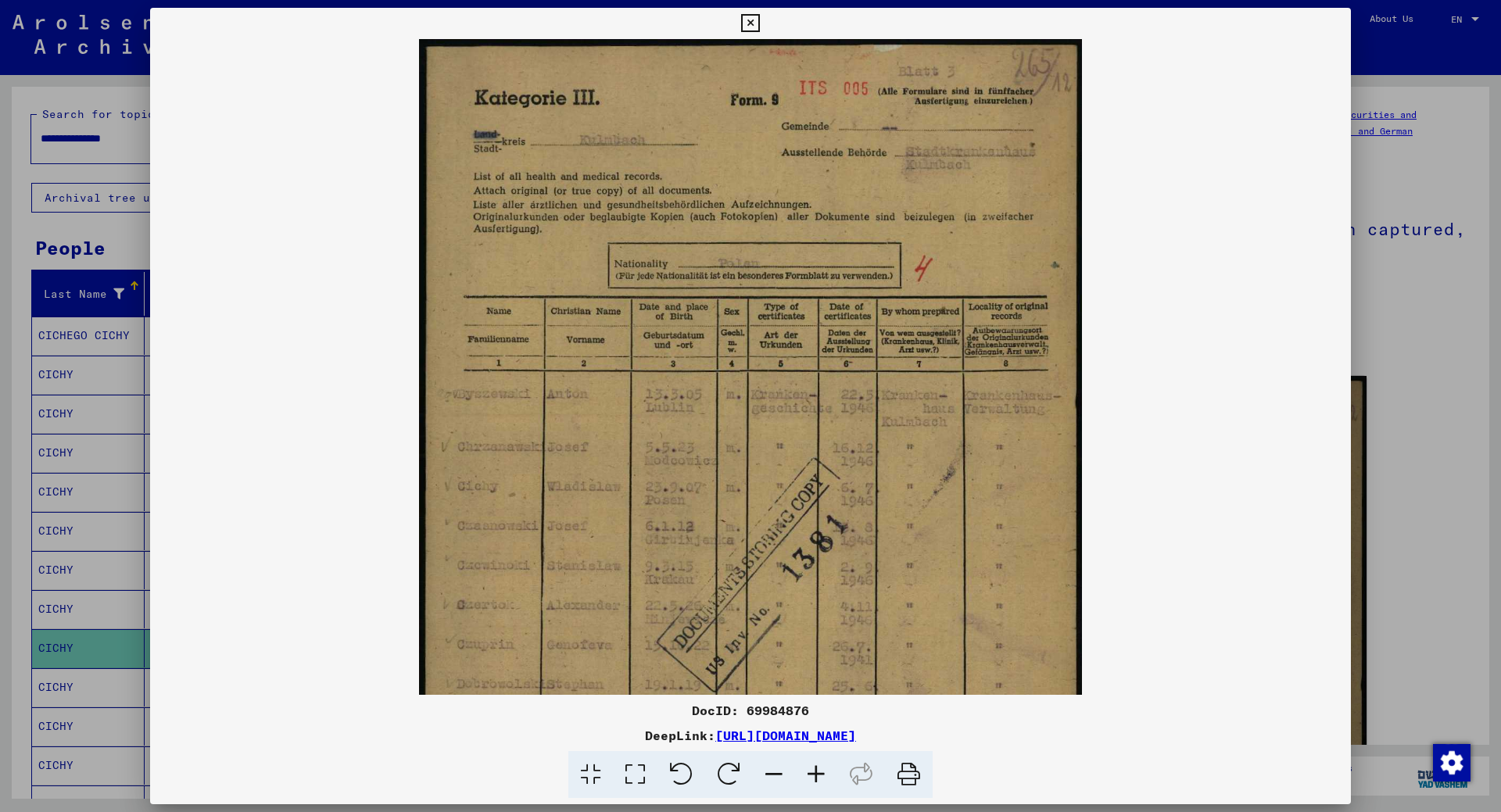
click at [823, 770] on icon at bounding box center [816, 774] width 42 height 48
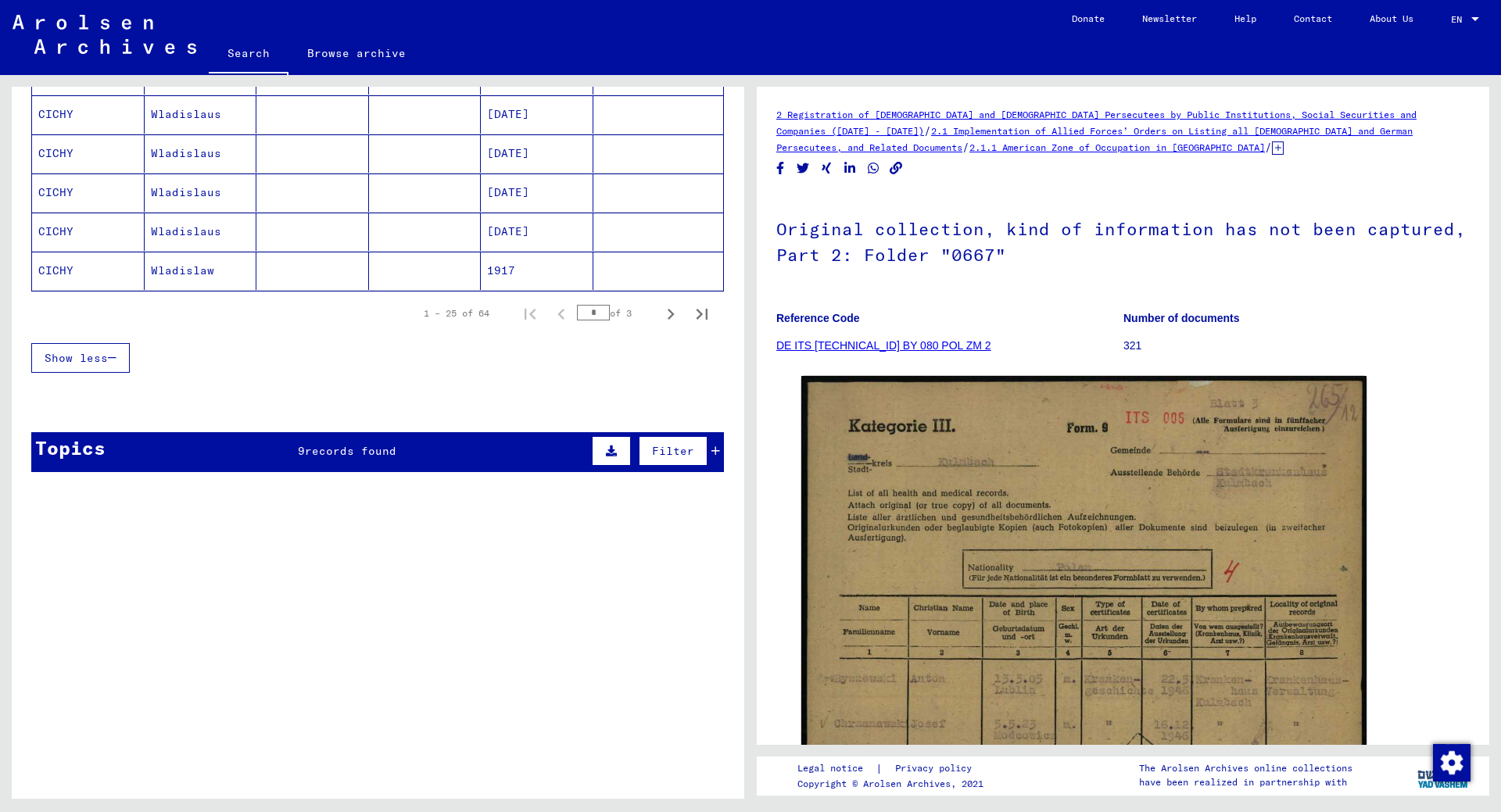
scroll to position [938, 0]
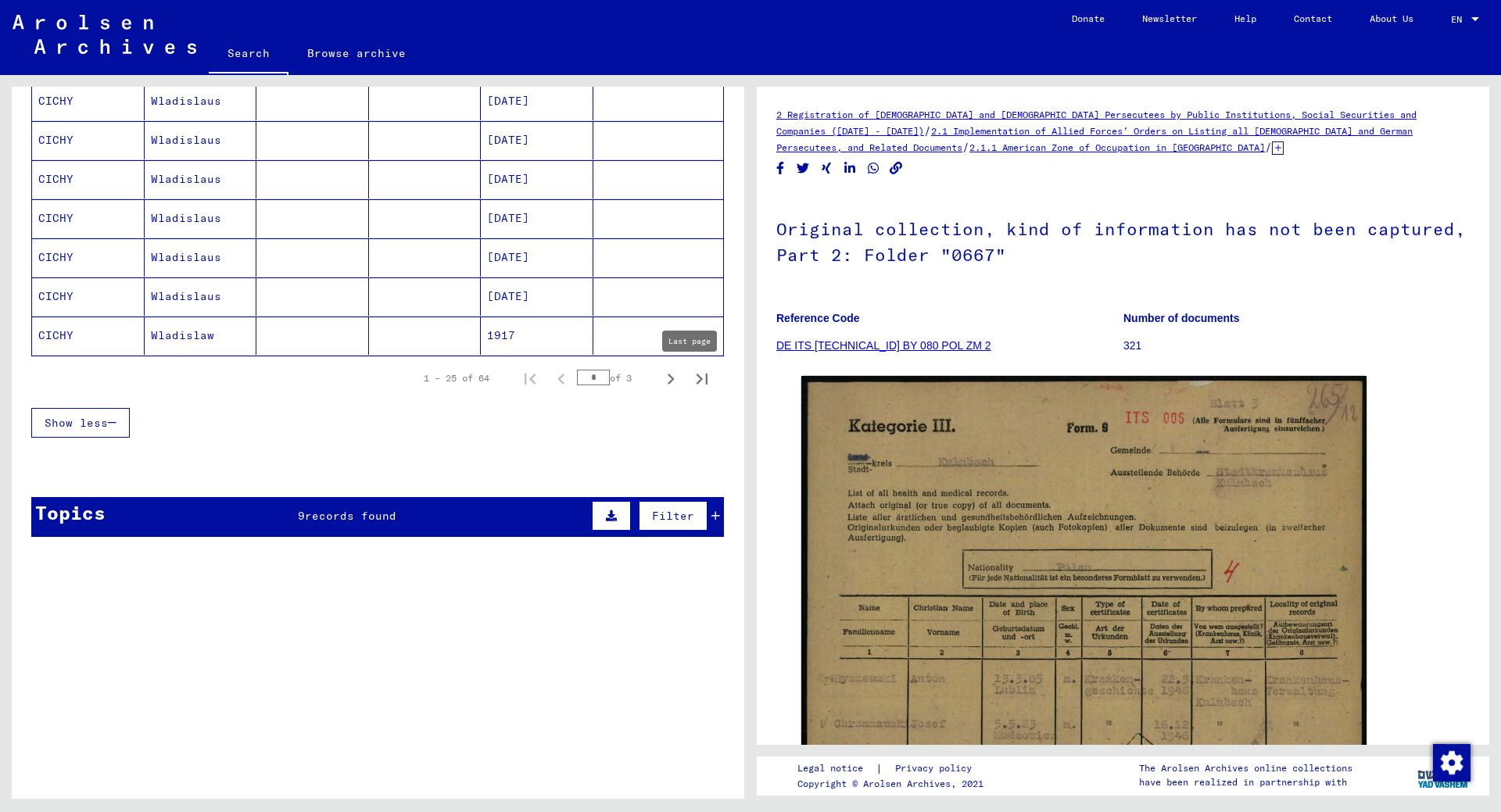
click at [694, 381] on icon "Last page" at bounding box center [702, 379] width 22 height 22
type input "*"
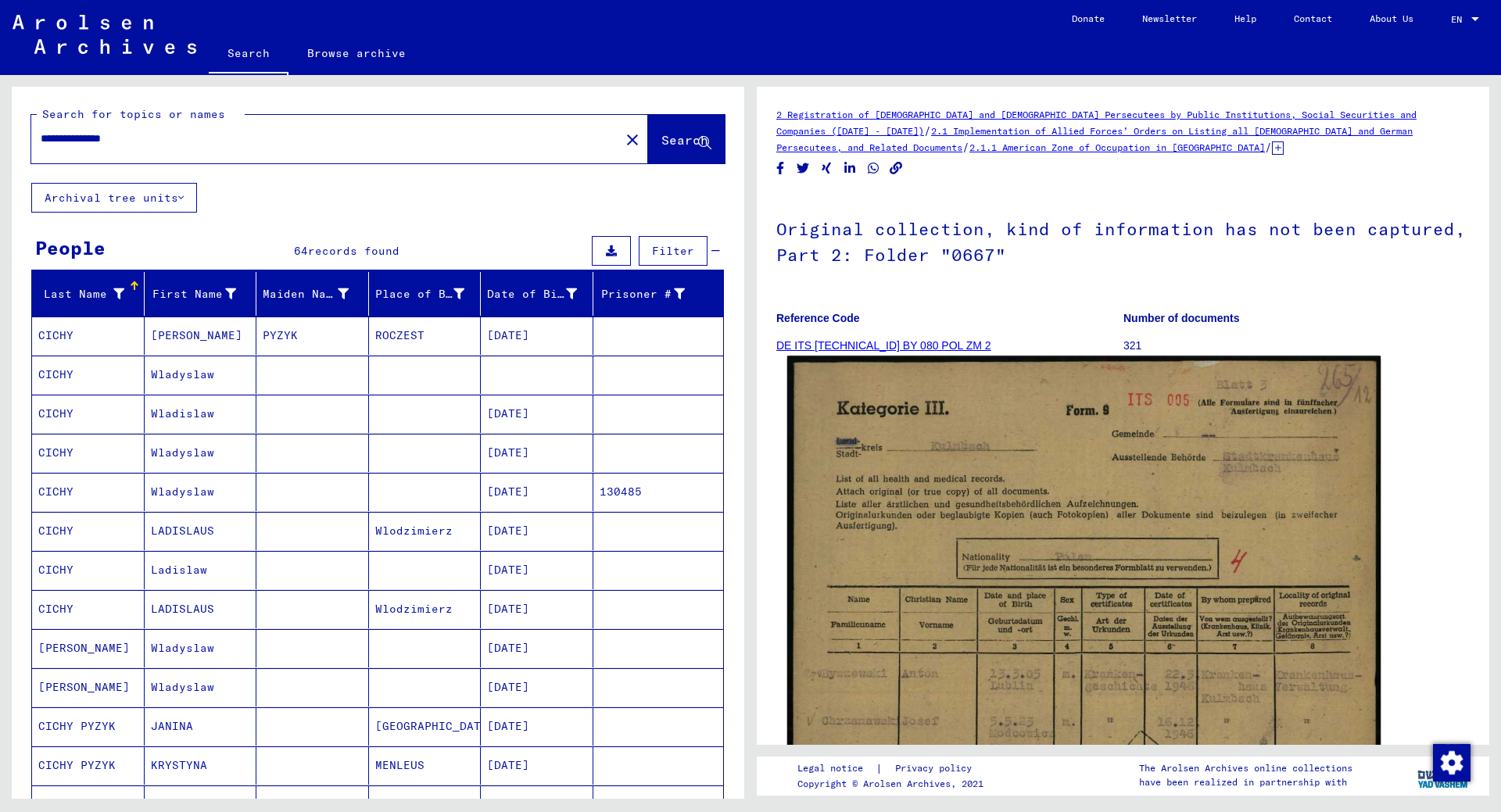
scroll to position [391, 0]
